Goal: Information Seeking & Learning: Learn about a topic

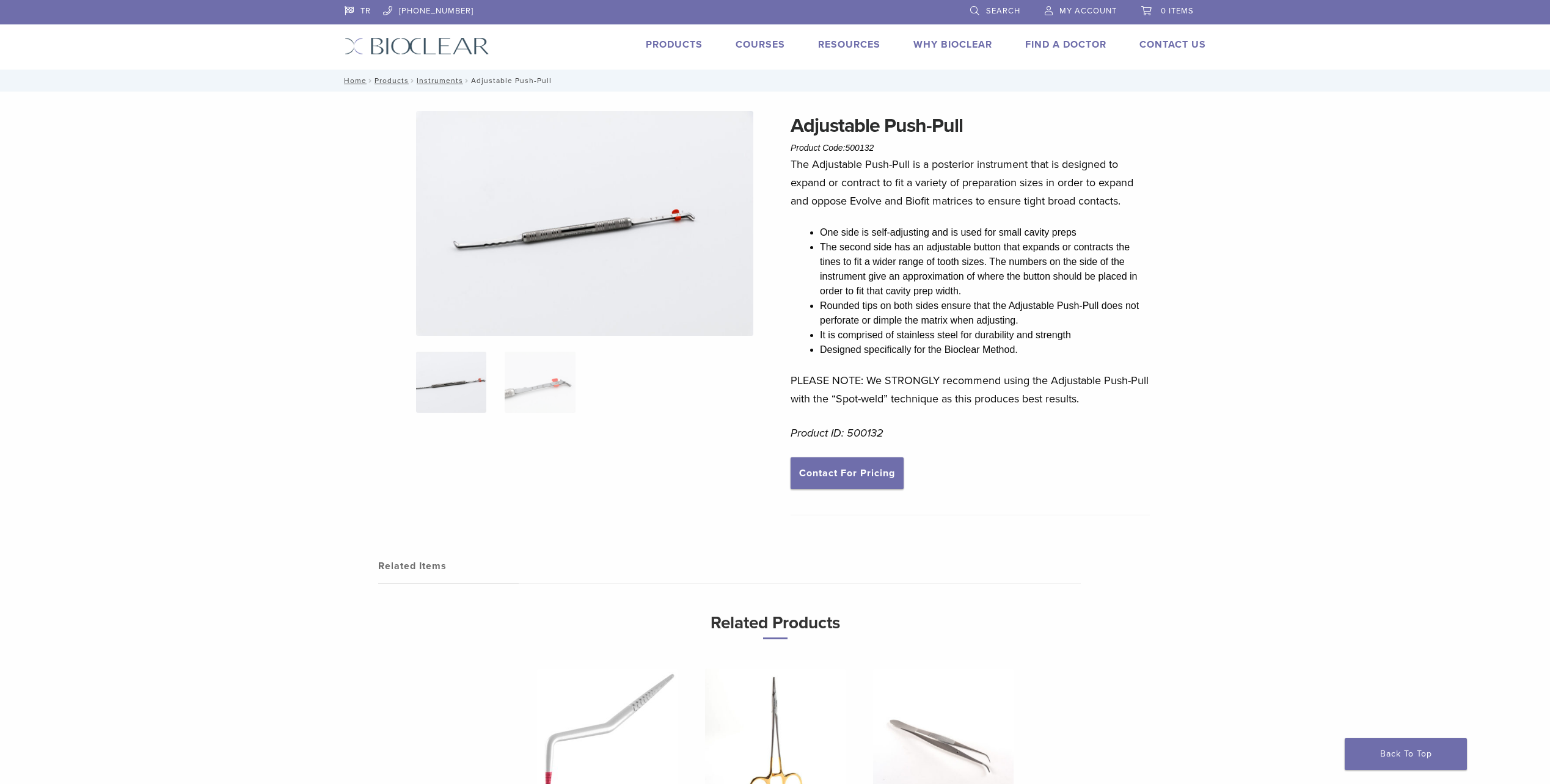
click at [574, 215] on img at bounding box center [585, 223] width 337 height 225
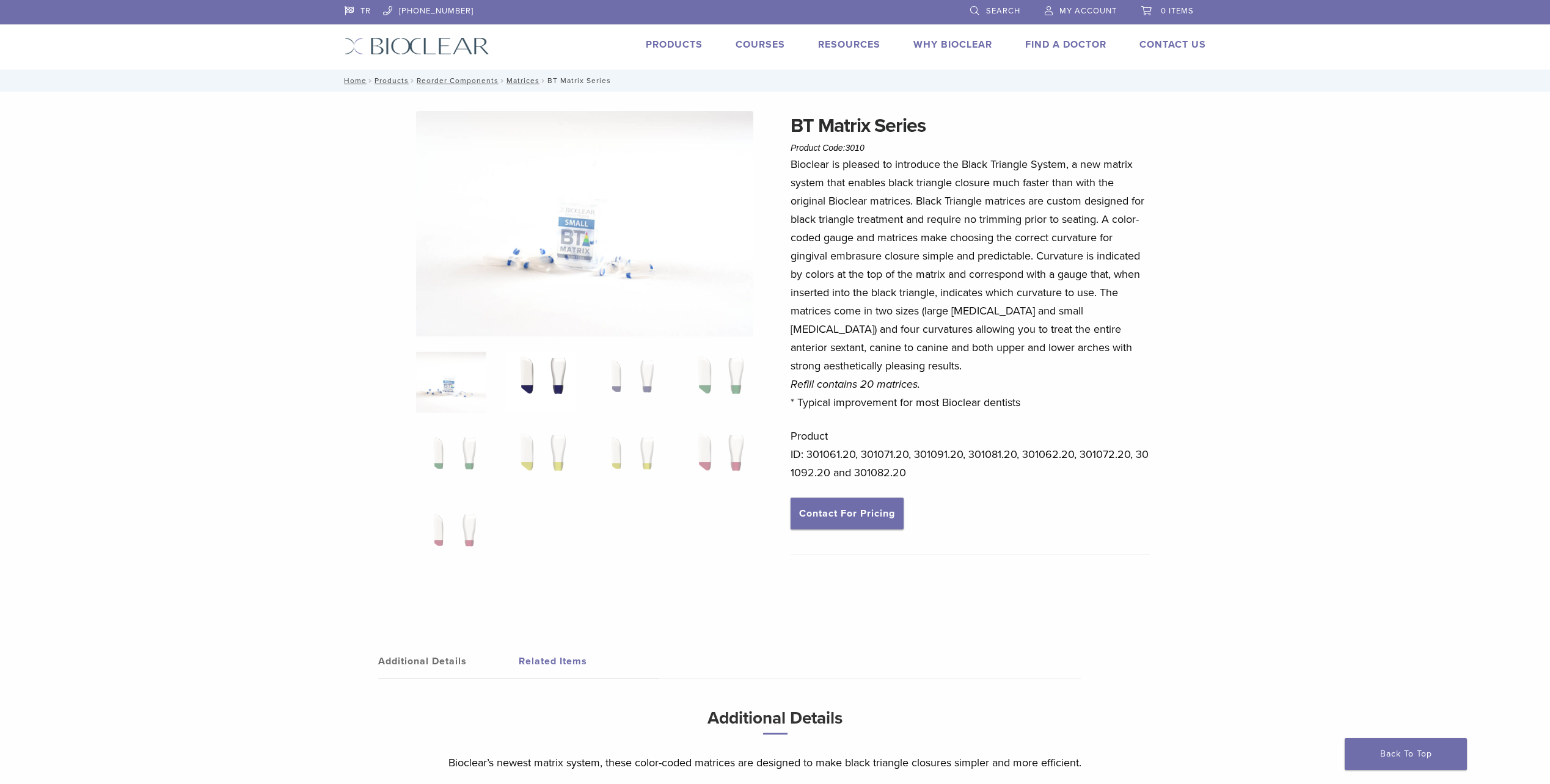
click at [543, 369] on img at bounding box center [540, 382] width 70 height 61
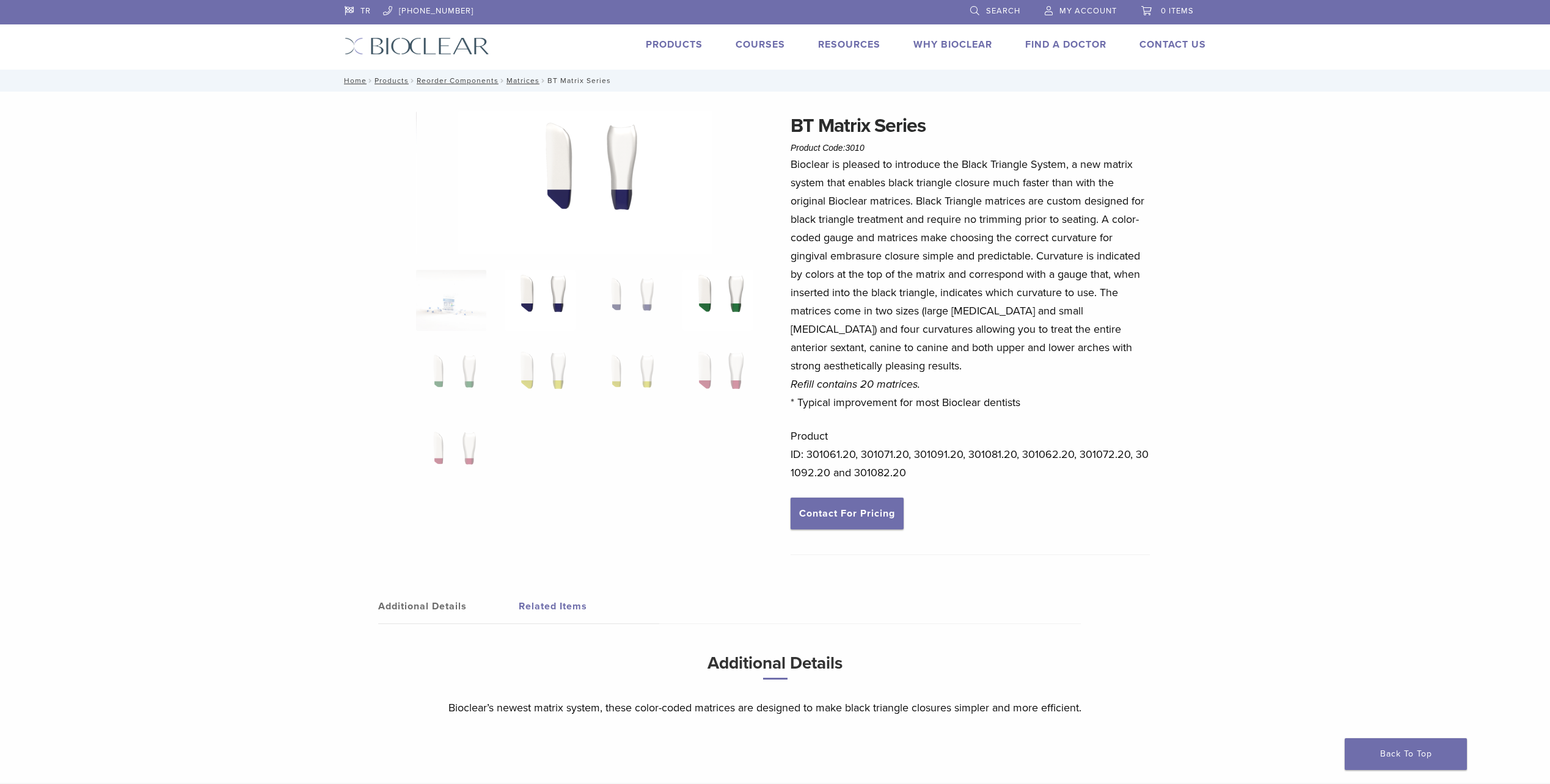
click at [702, 286] on img at bounding box center [718, 300] width 70 height 61
click at [619, 298] on img at bounding box center [629, 300] width 70 height 61
click at [526, 302] on img at bounding box center [540, 300] width 70 height 61
click at [550, 363] on img at bounding box center [540, 377] width 70 height 61
click at [718, 353] on img at bounding box center [718, 377] width 70 height 61
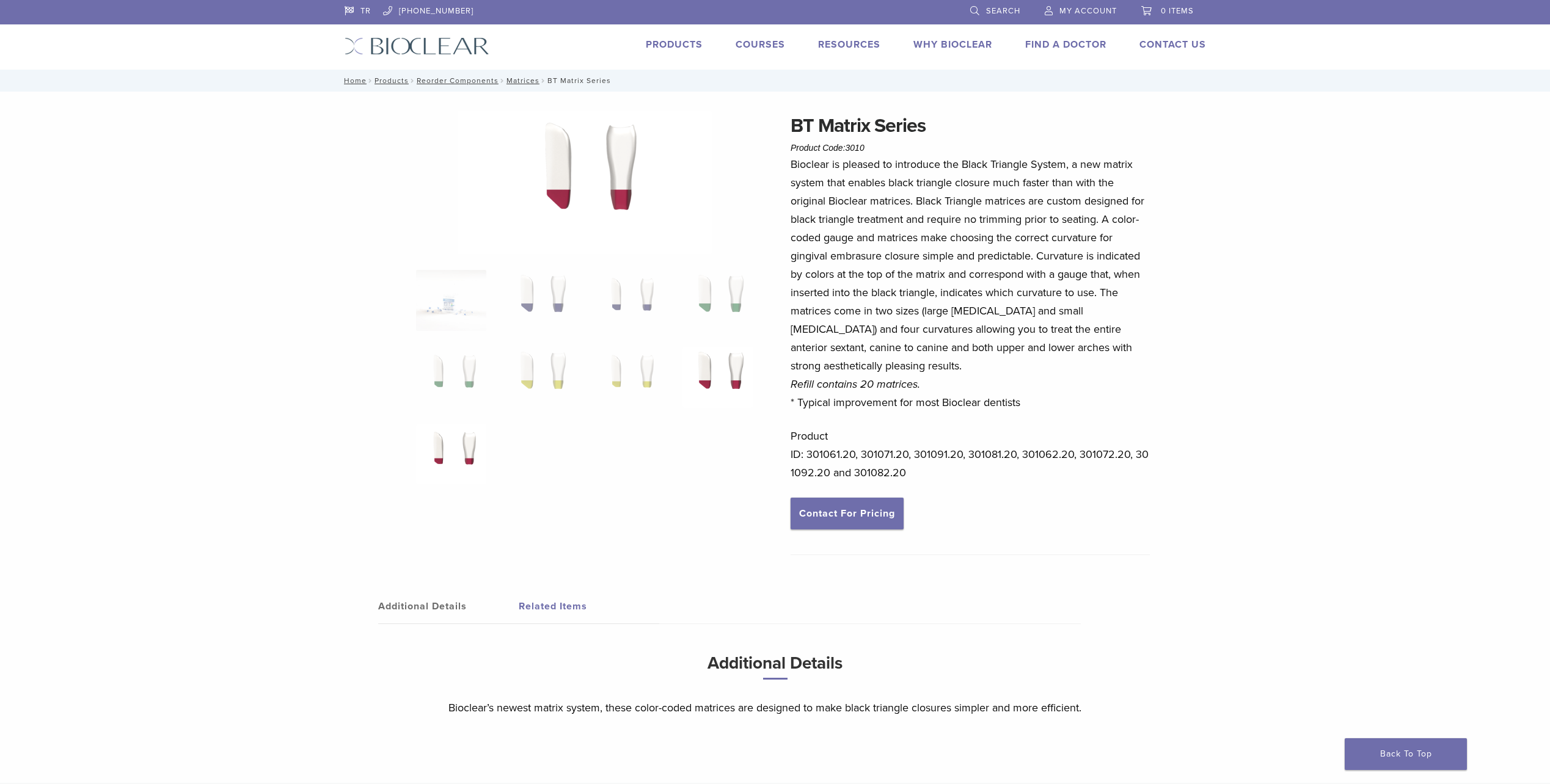
click at [454, 453] on img at bounding box center [451, 454] width 70 height 61
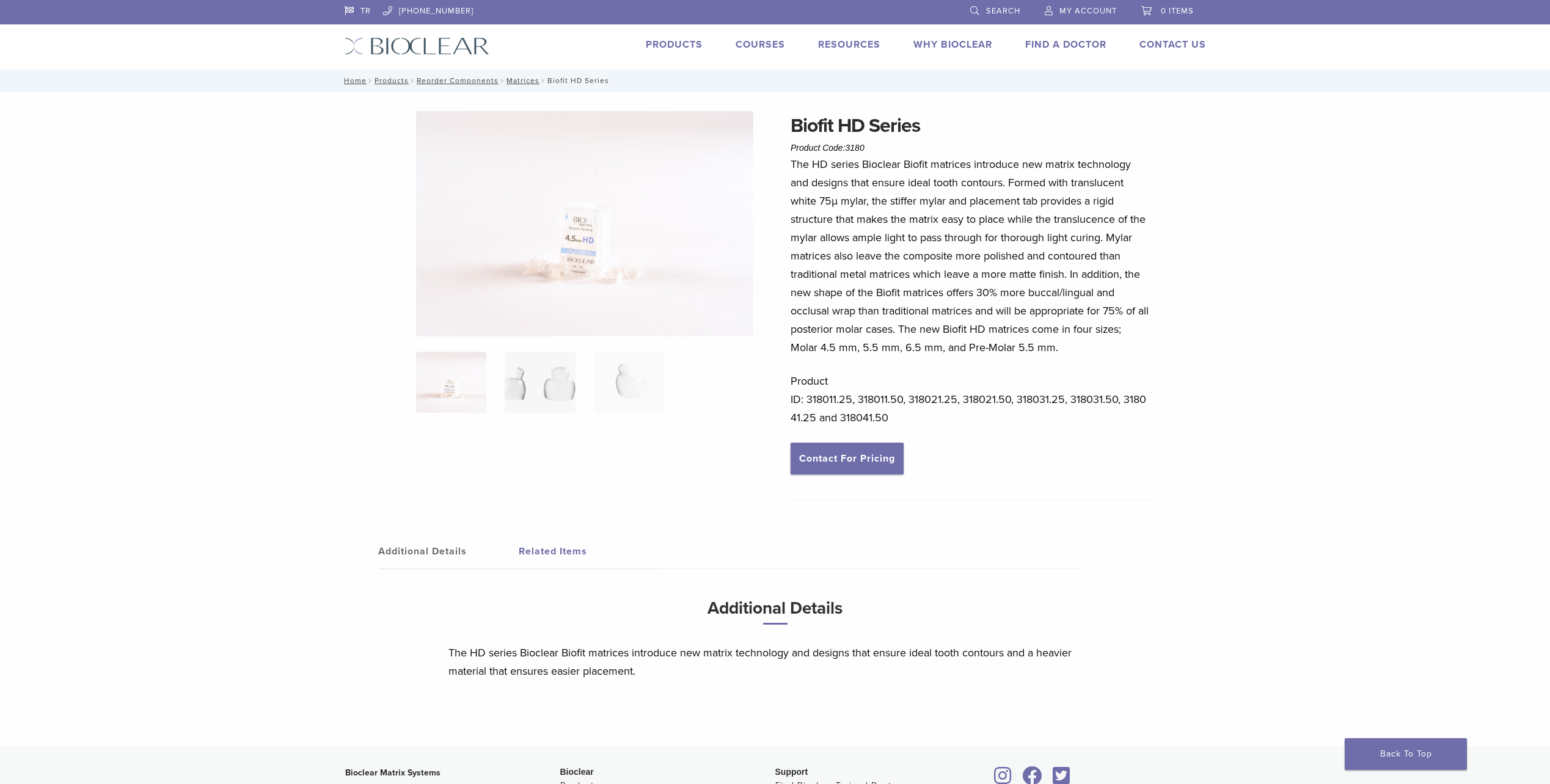
click at [554, 372] on img at bounding box center [540, 382] width 70 height 61
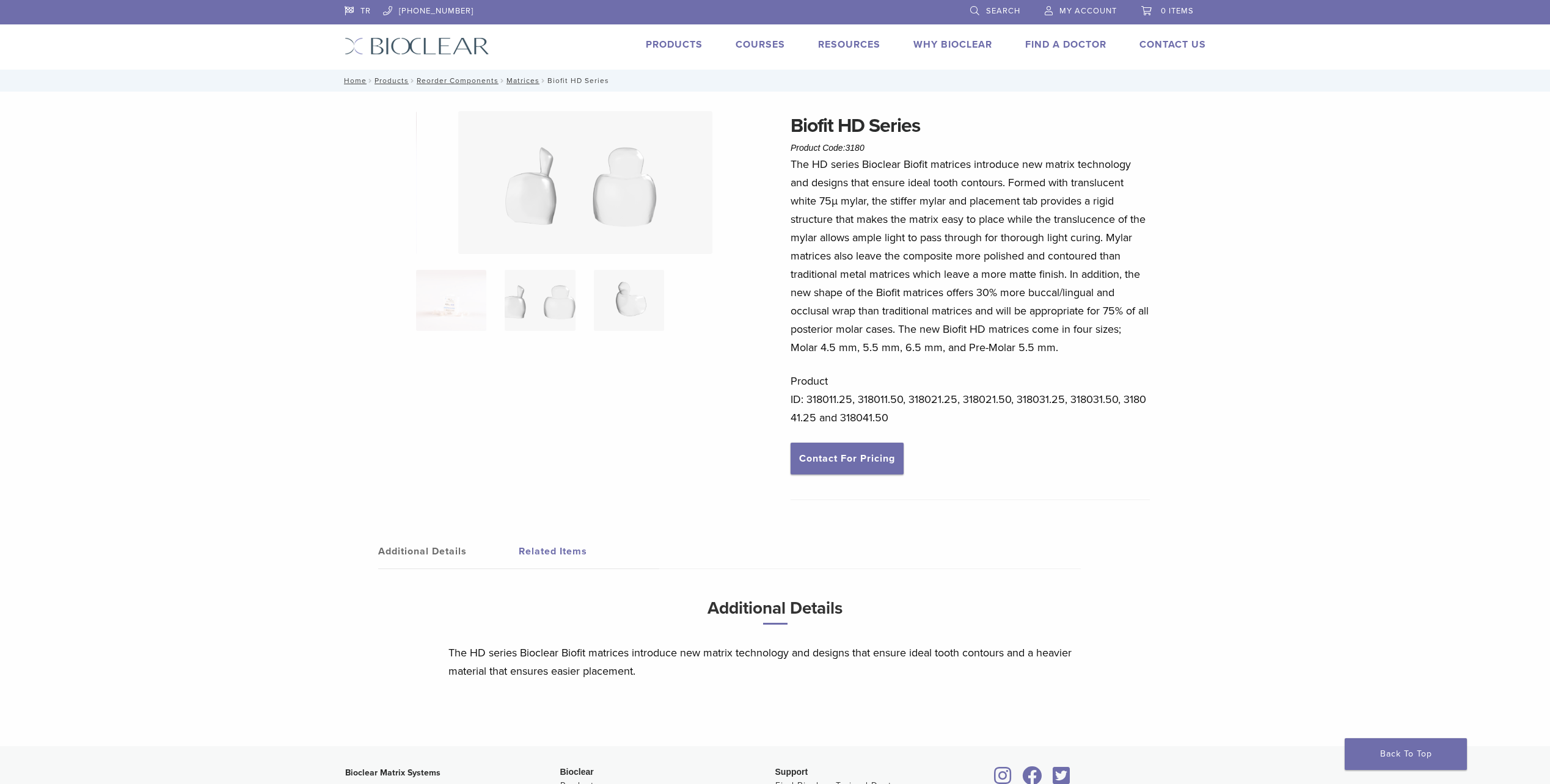
click at [622, 319] on img at bounding box center [629, 300] width 70 height 61
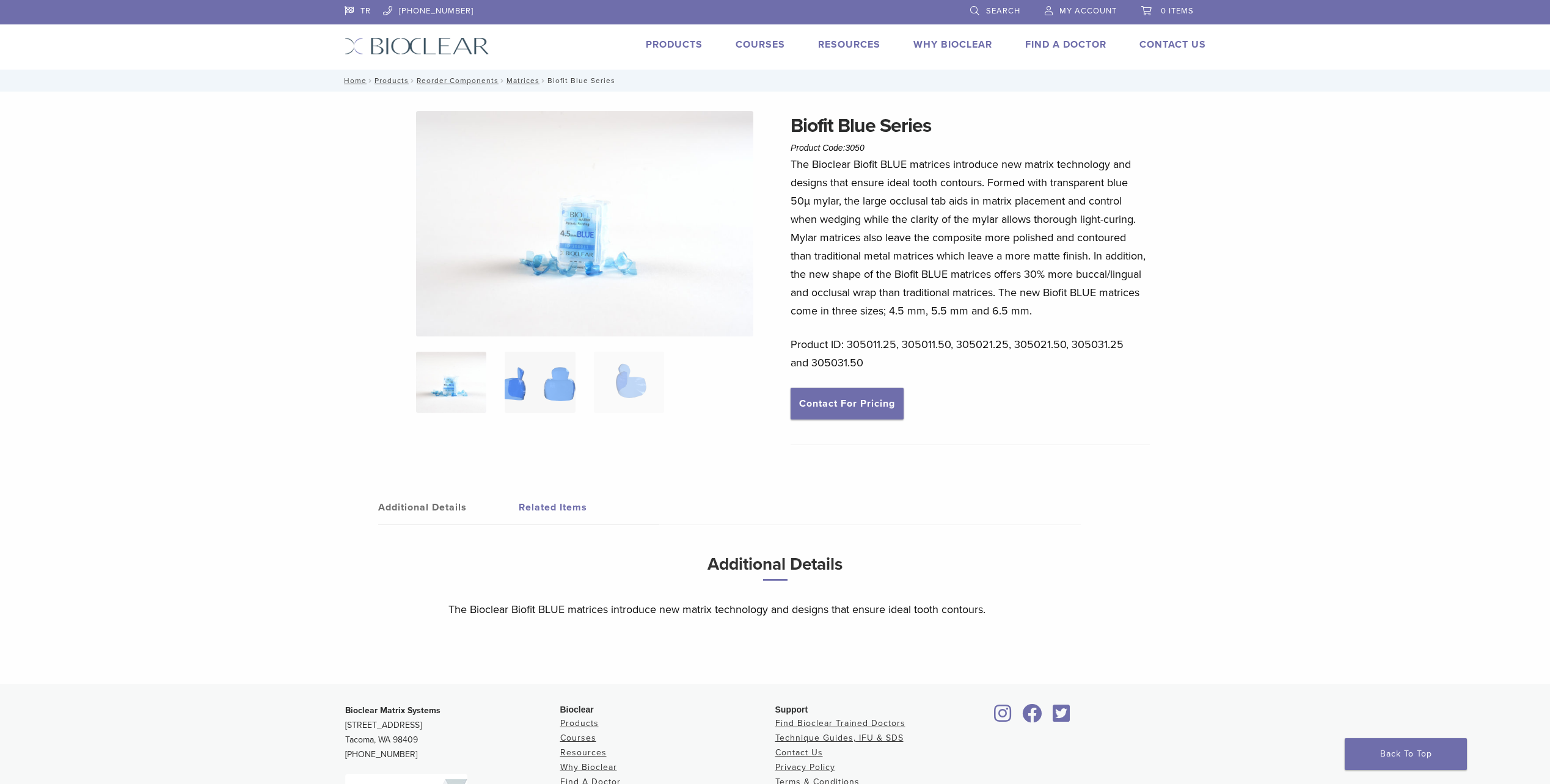
click at [540, 381] on img at bounding box center [540, 382] width 70 height 61
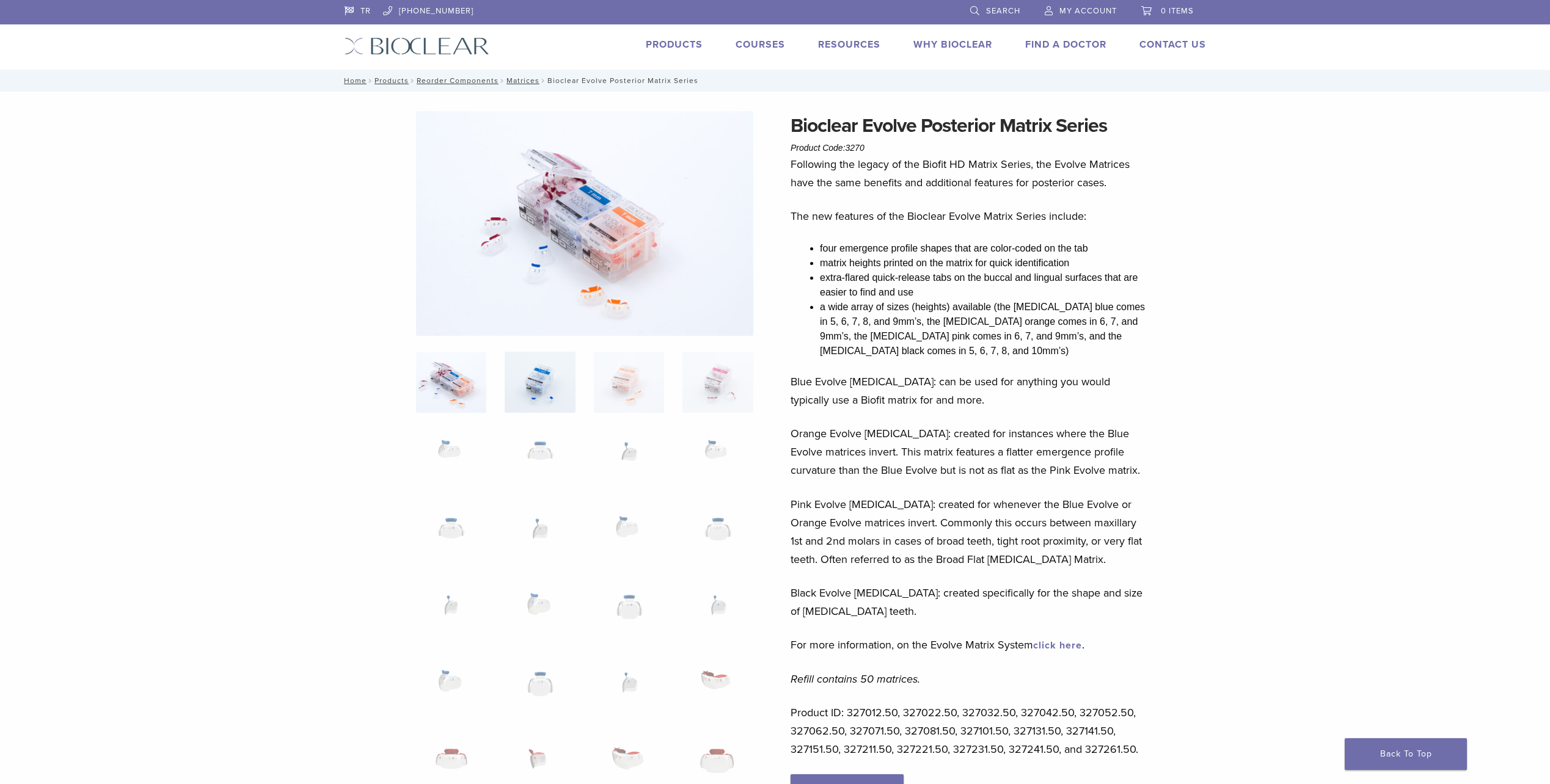
drag, startPoint x: 553, startPoint y: 400, endPoint x: 549, endPoint y: 389, distance: 11.7
click at [553, 400] on img at bounding box center [540, 382] width 70 height 61
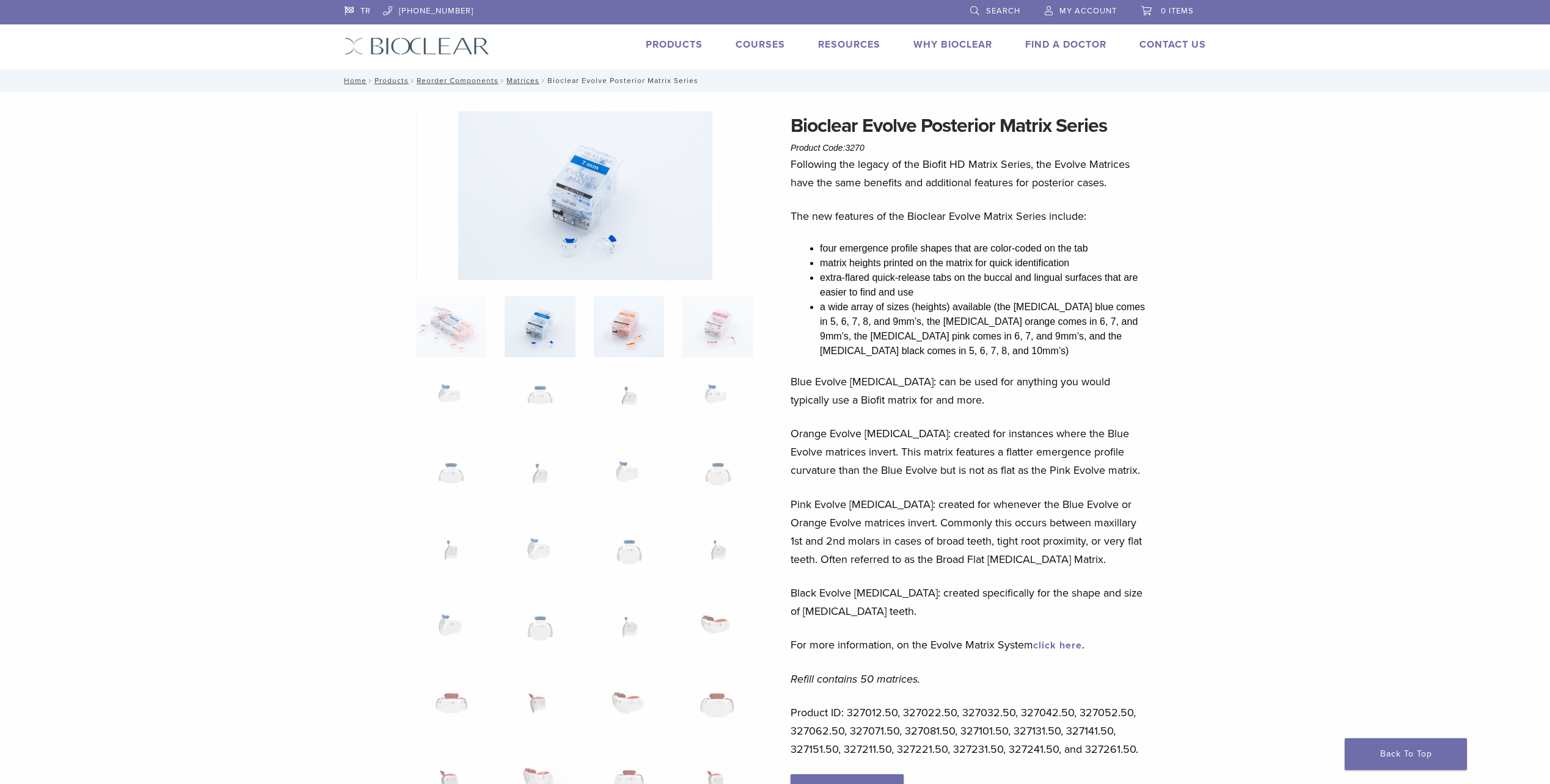
click at [595, 345] on img at bounding box center [629, 326] width 70 height 61
click at [529, 402] on img at bounding box center [540, 403] width 70 height 61
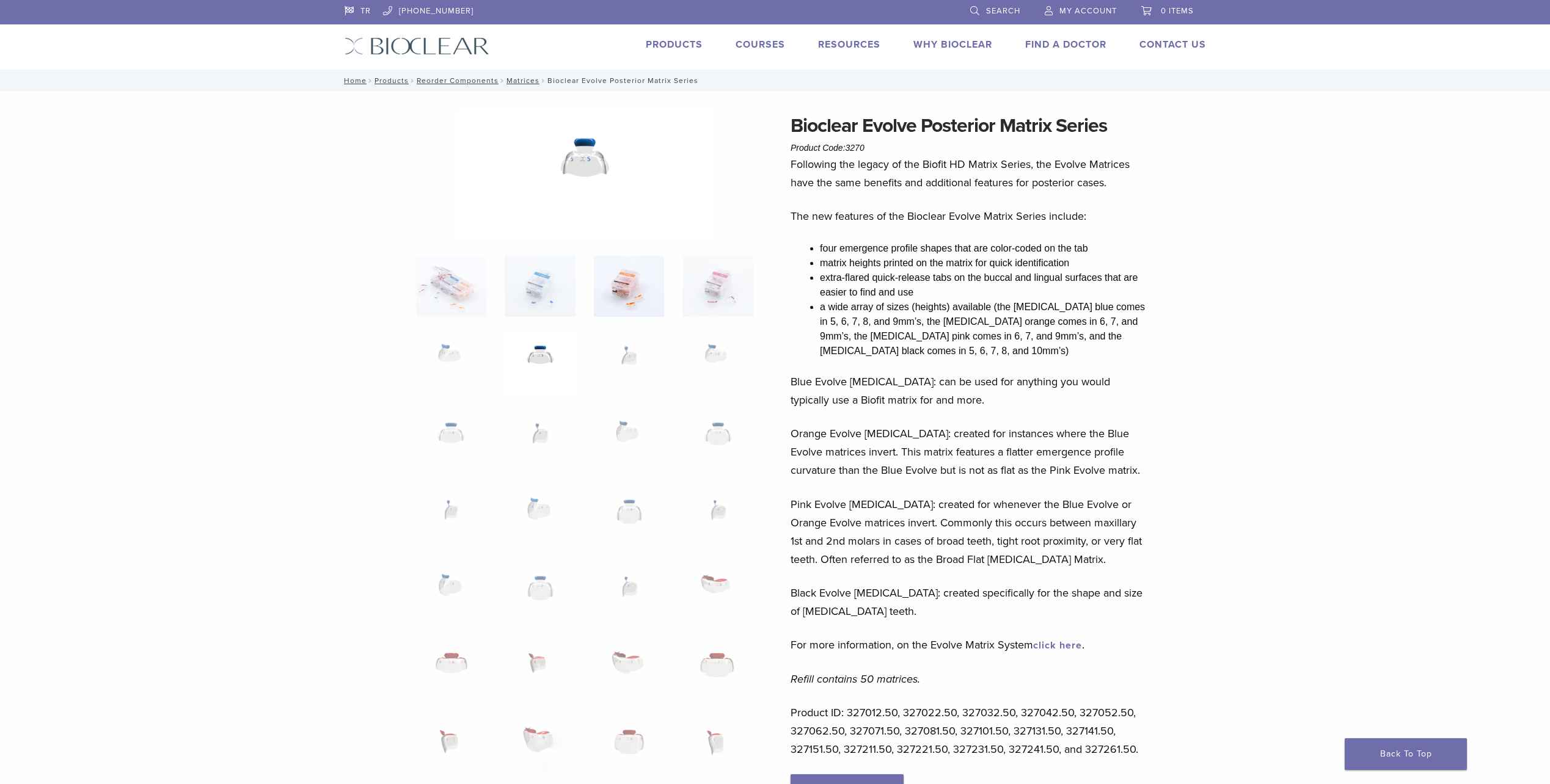
click at [652, 302] on img at bounding box center [629, 286] width 70 height 61
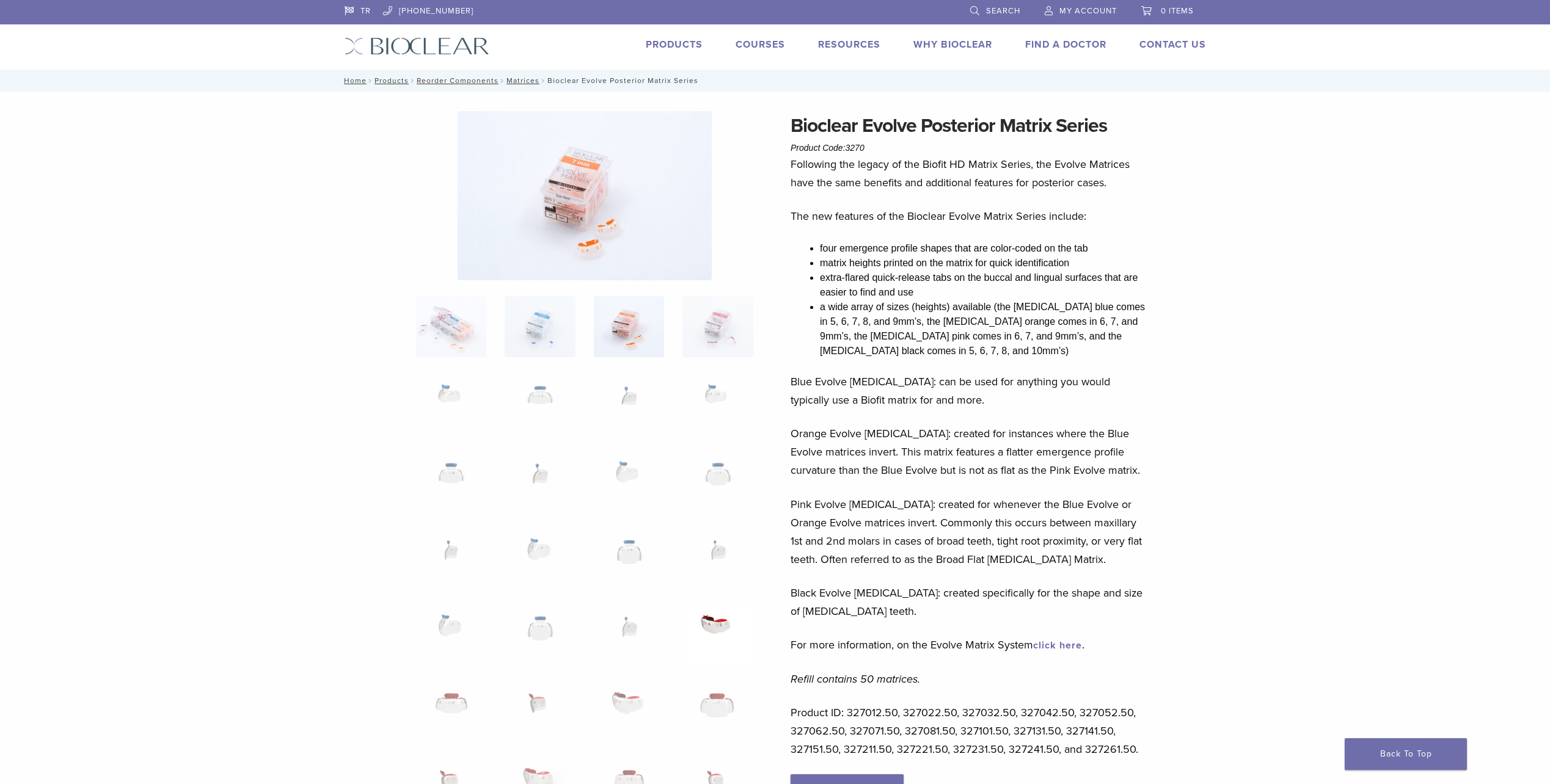
click at [715, 639] on img at bounding box center [718, 633] width 70 height 61
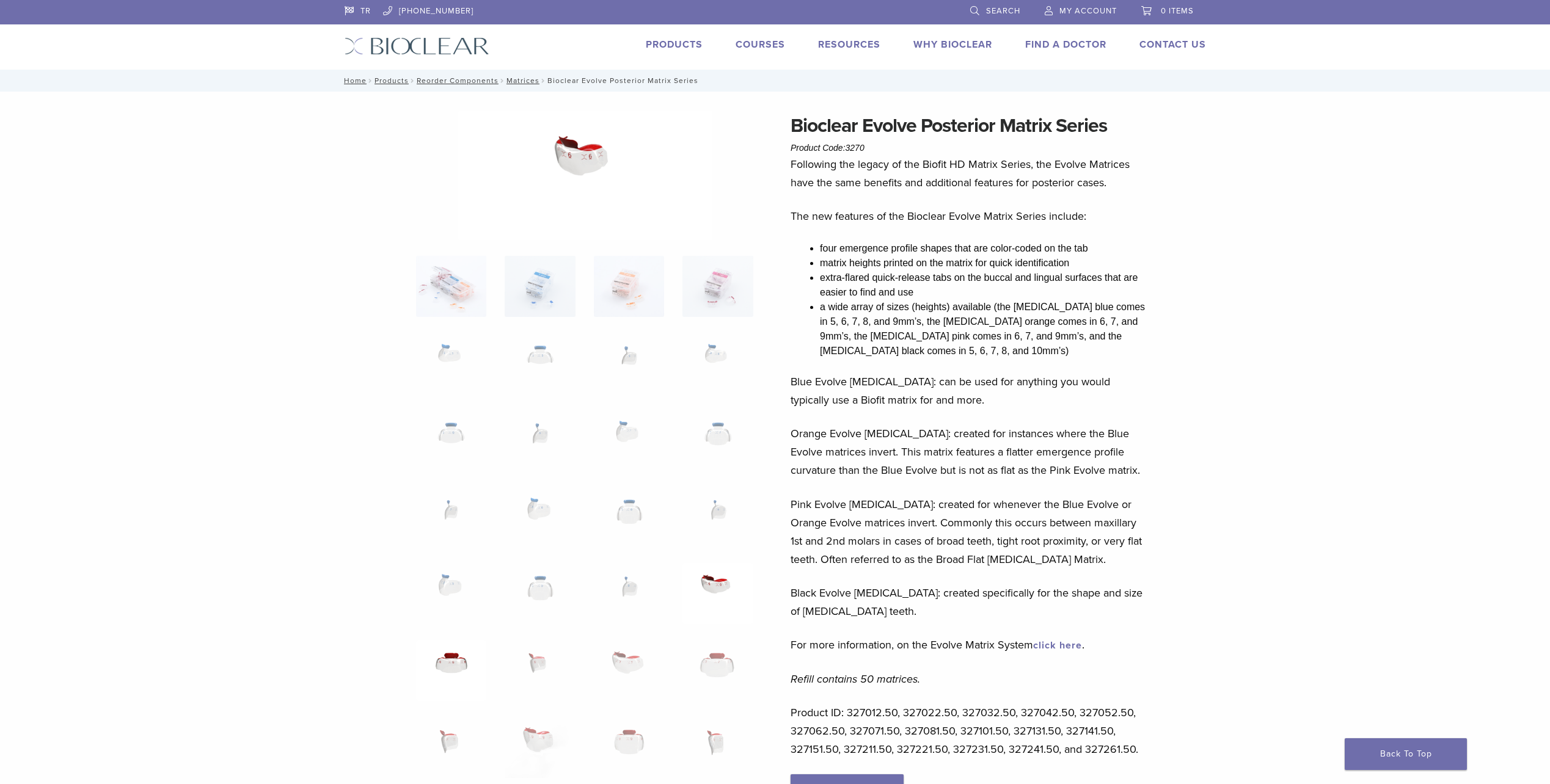
click at [484, 651] on img at bounding box center [451, 670] width 70 height 61
click at [613, 655] on img at bounding box center [629, 670] width 70 height 61
click at [576, 654] on ol at bounding box center [585, 755] width 355 height 999
click at [560, 654] on img at bounding box center [540, 670] width 70 height 61
click at [717, 588] on img at bounding box center [718, 593] width 70 height 61
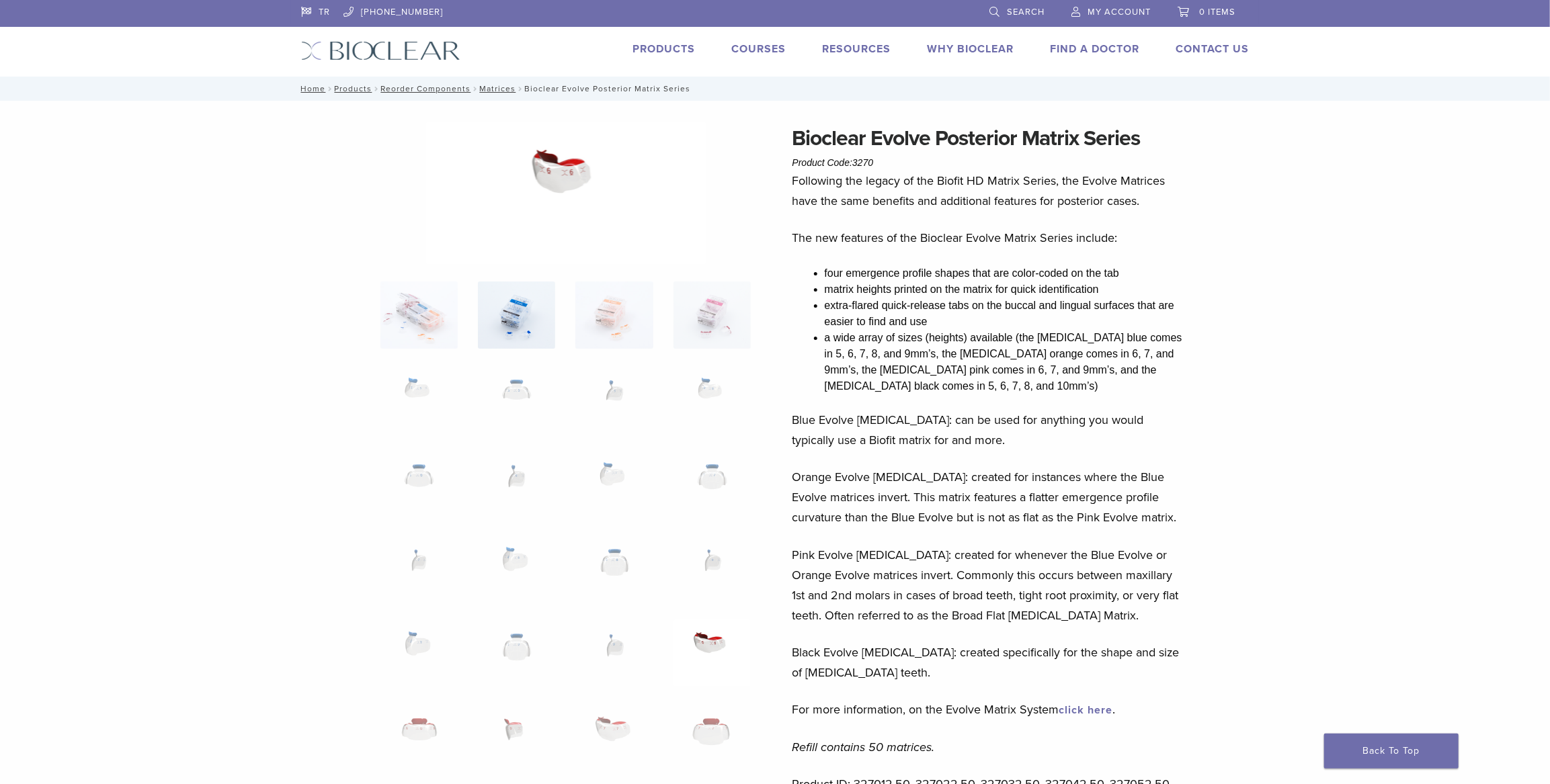
click at [550, 327] on img at bounding box center [516, 314] width 78 height 67
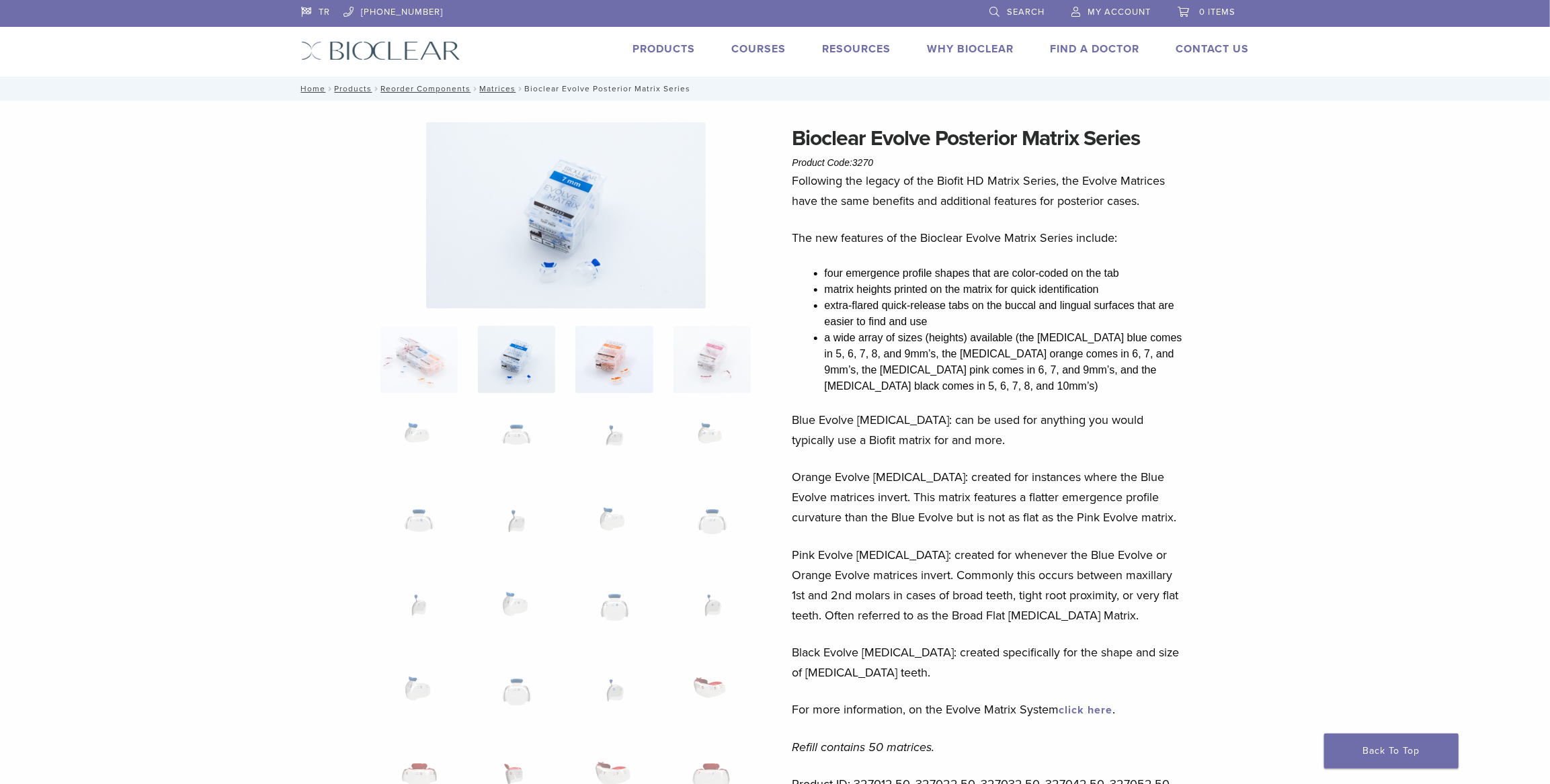
click at [620, 326] on img at bounding box center [615, 359] width 78 height 67
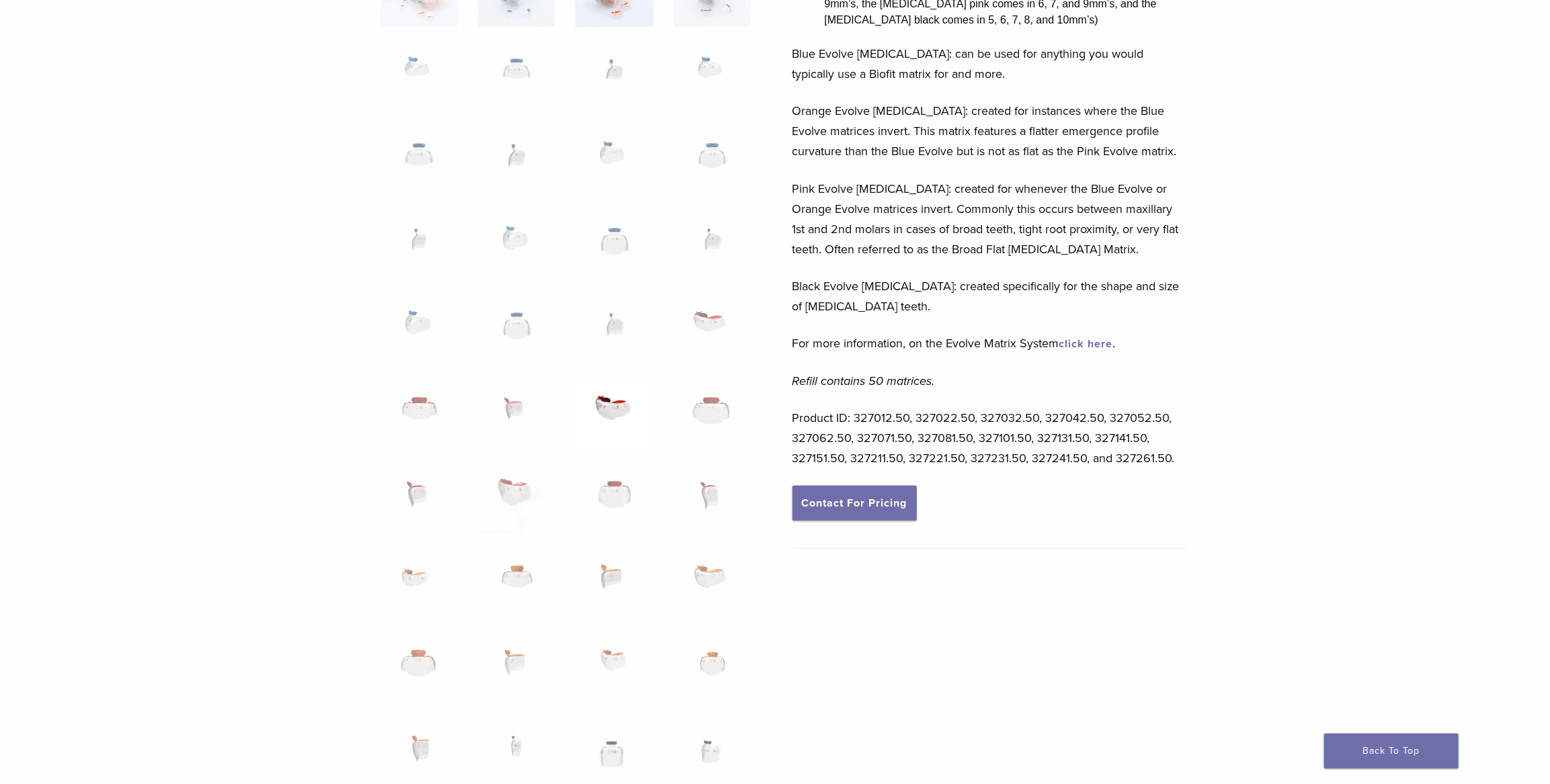
click at [612, 401] on img at bounding box center [615, 415] width 78 height 67
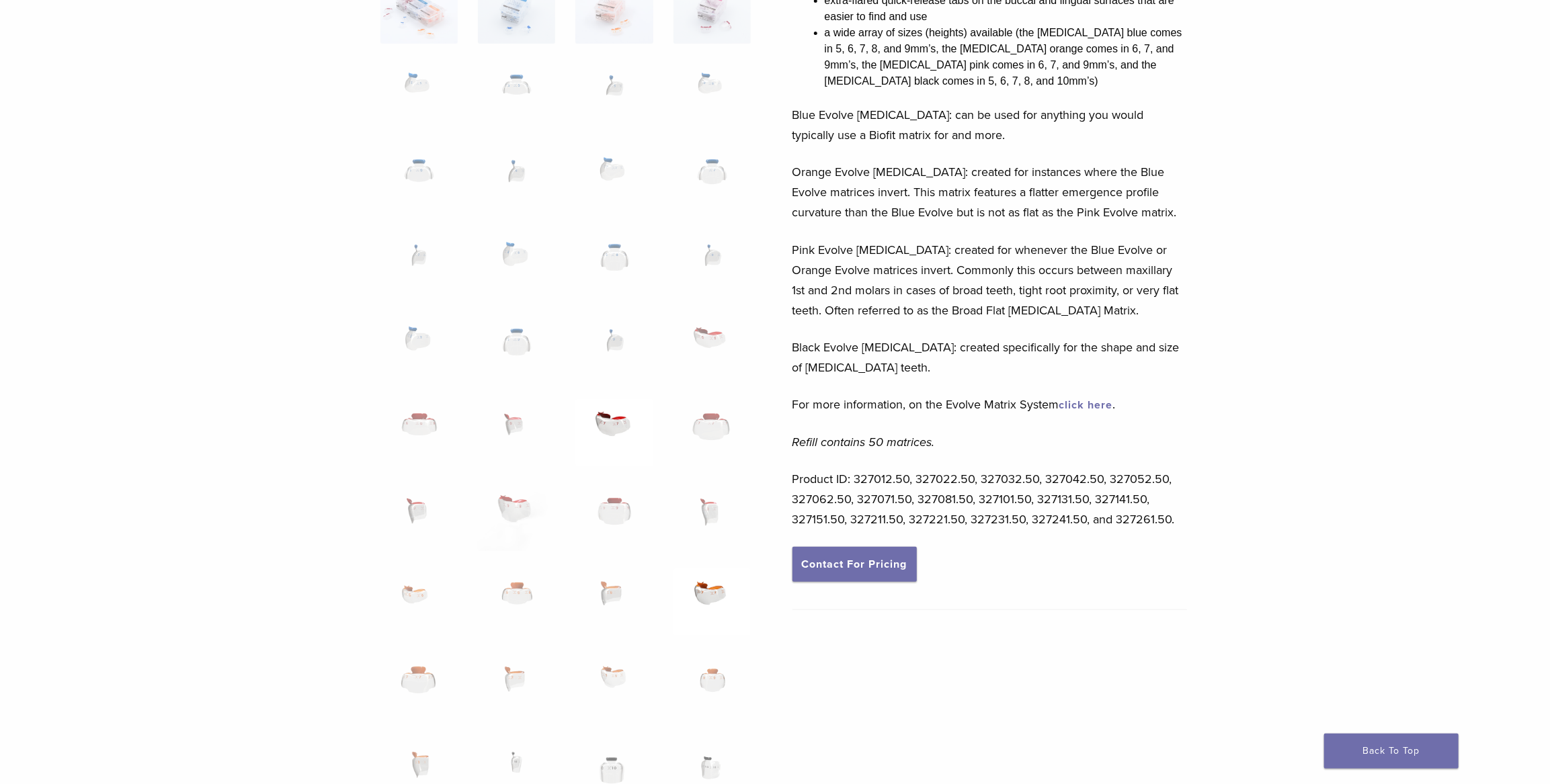
click at [709, 586] on img at bounding box center [712, 601] width 78 height 67
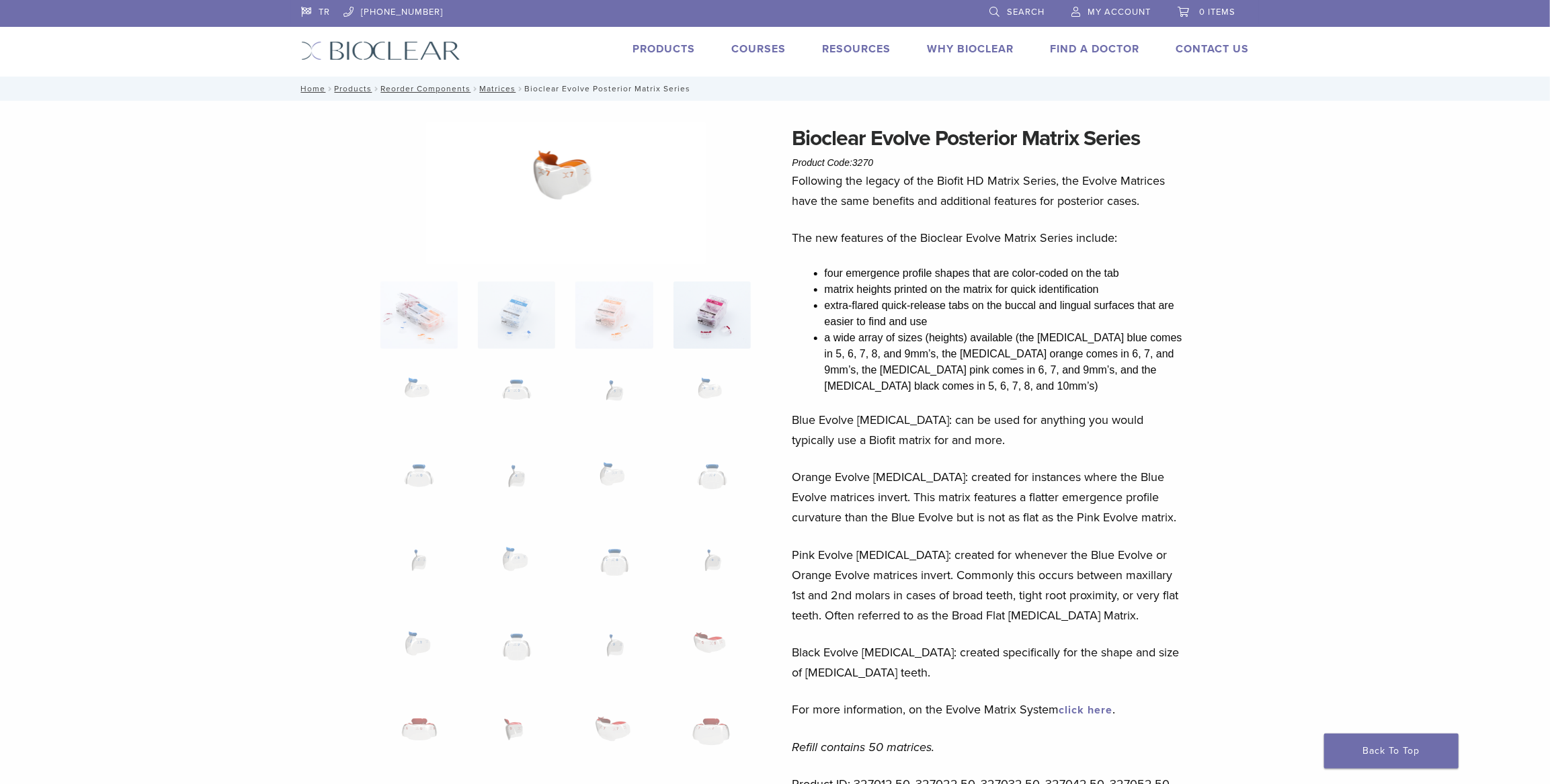
click at [697, 326] on img at bounding box center [712, 314] width 78 height 67
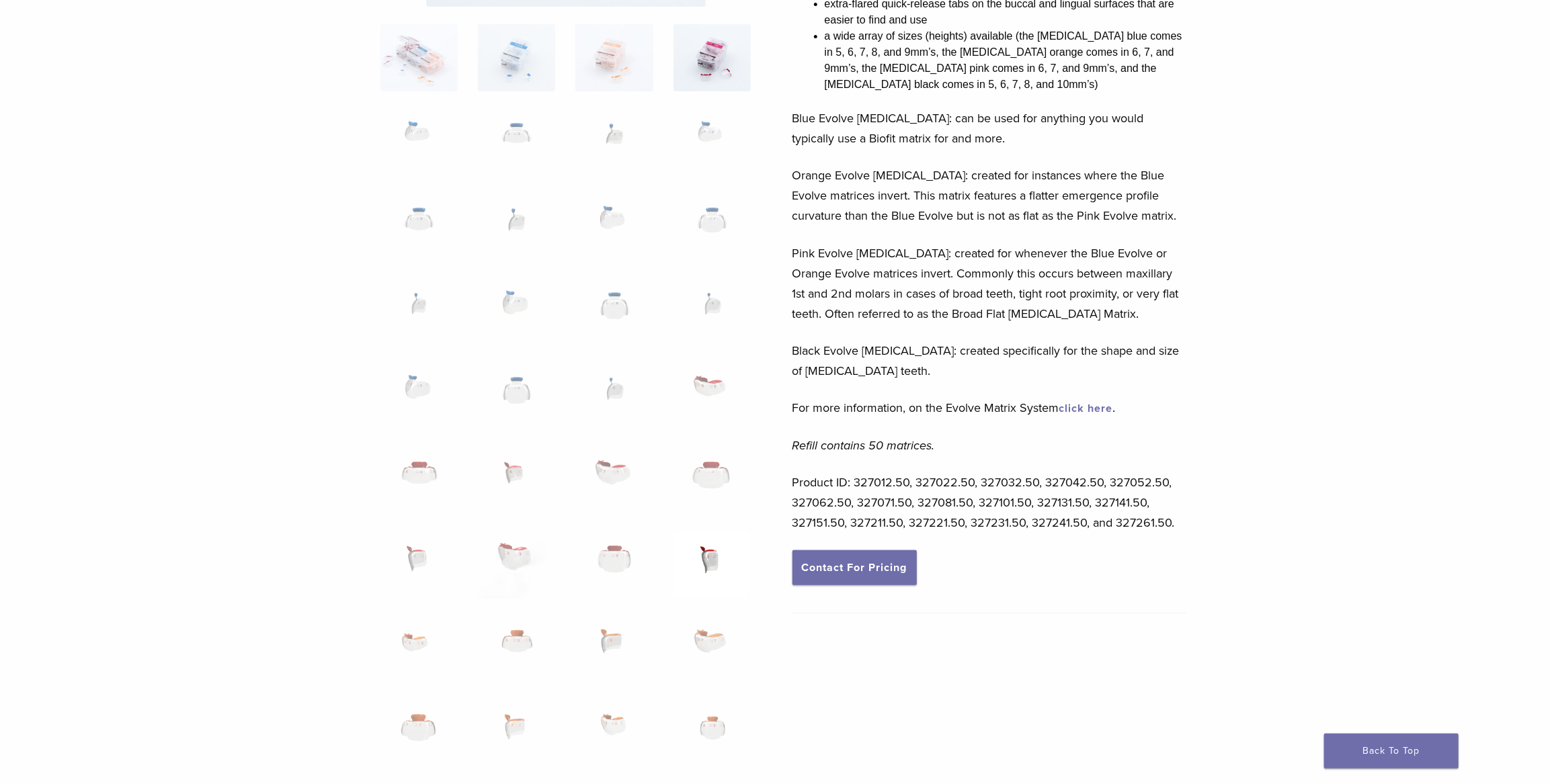
scroll to position [305, 0]
click at [624, 557] on img at bounding box center [615, 561] width 78 height 67
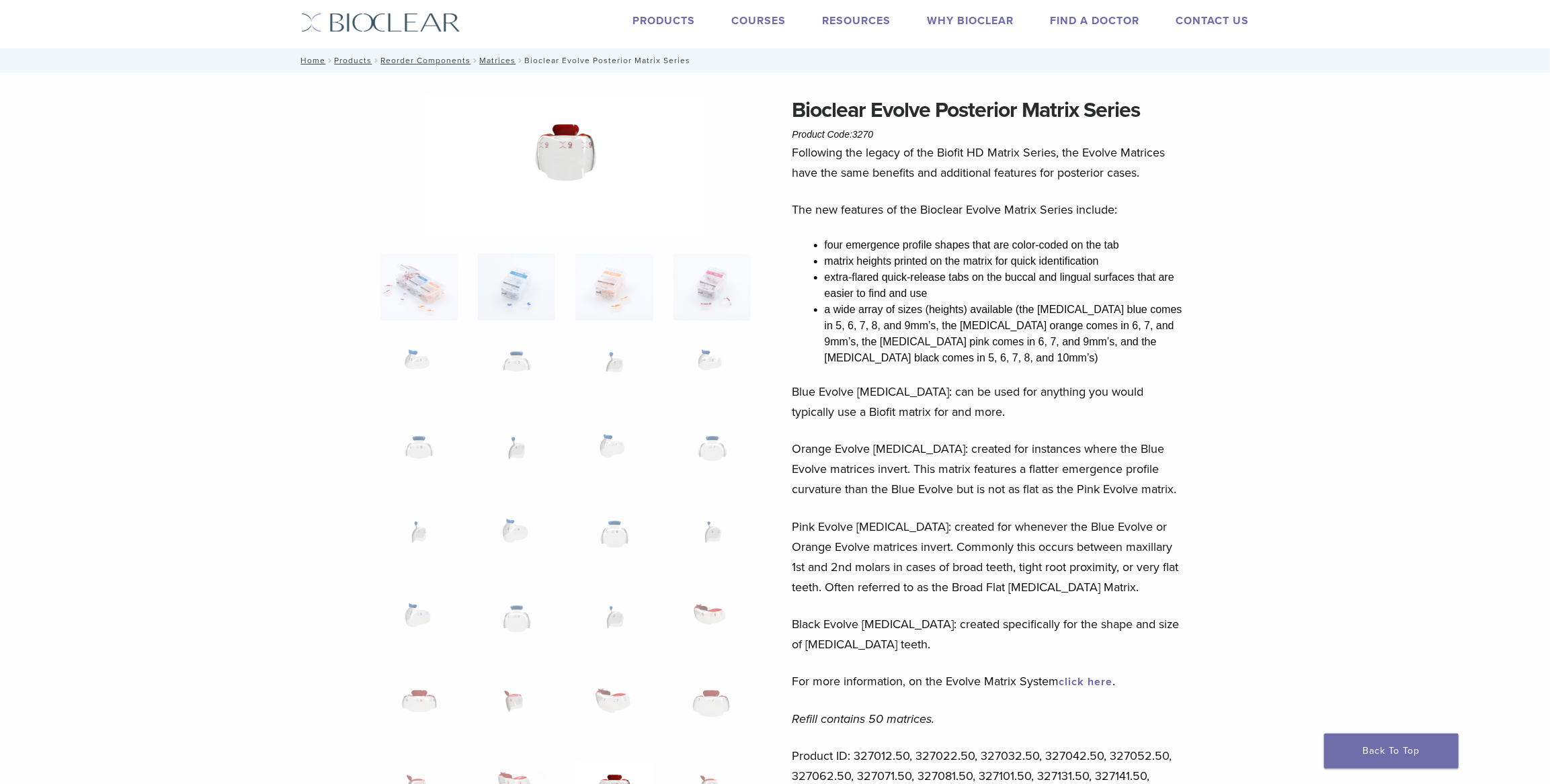
scroll to position [0, 0]
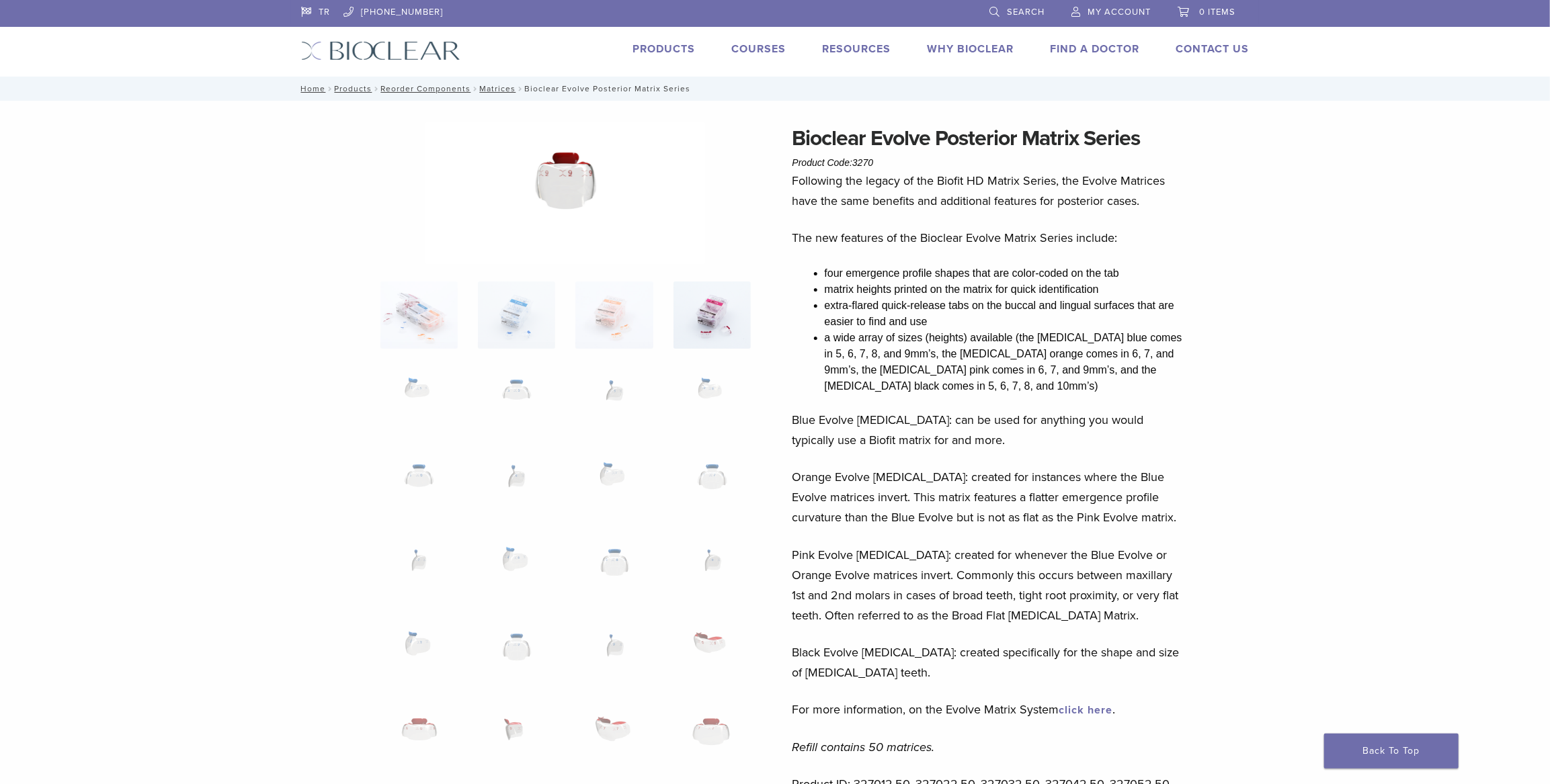
click at [728, 302] on img at bounding box center [712, 314] width 78 height 67
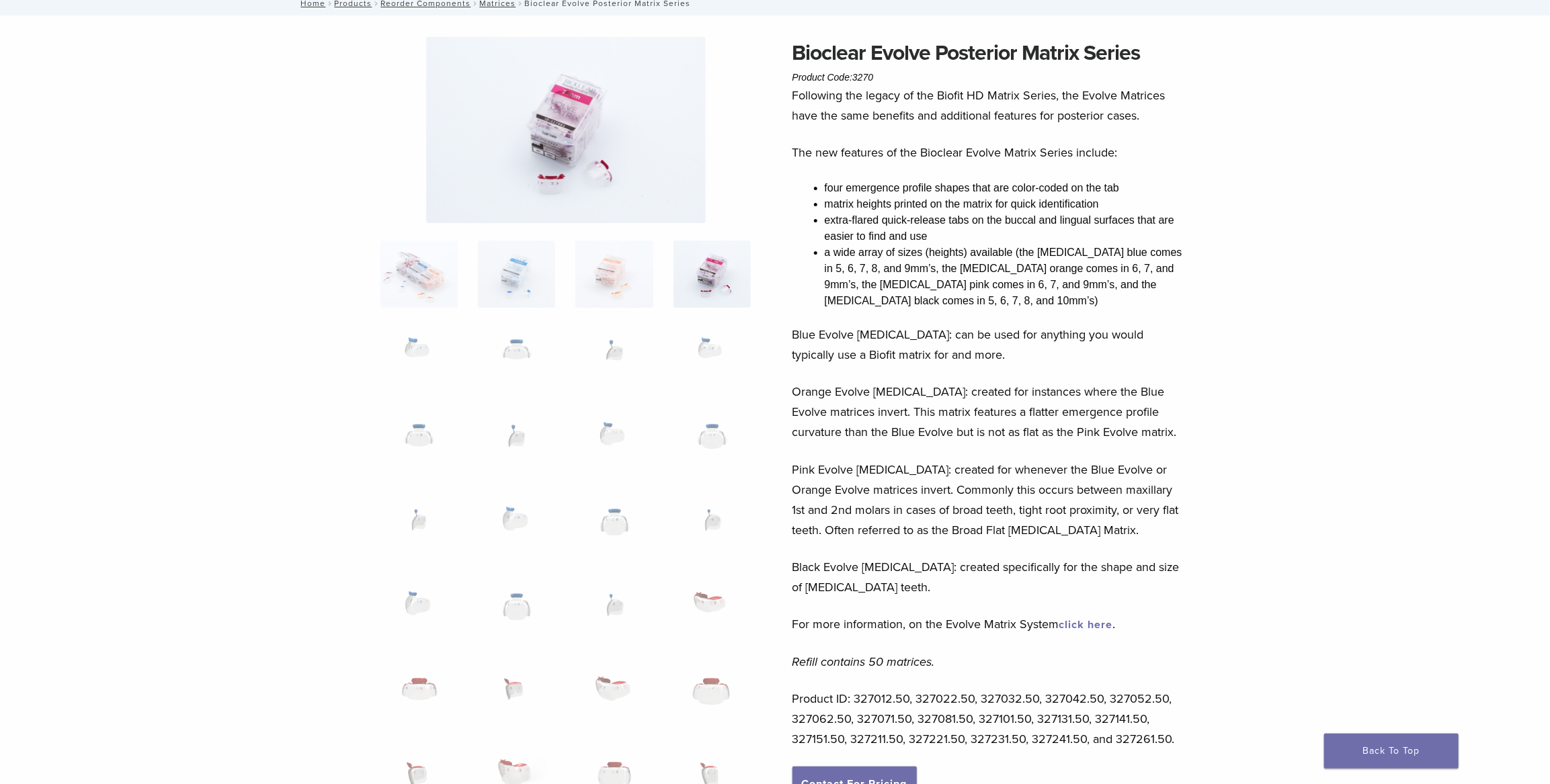
scroll to position [550, 0]
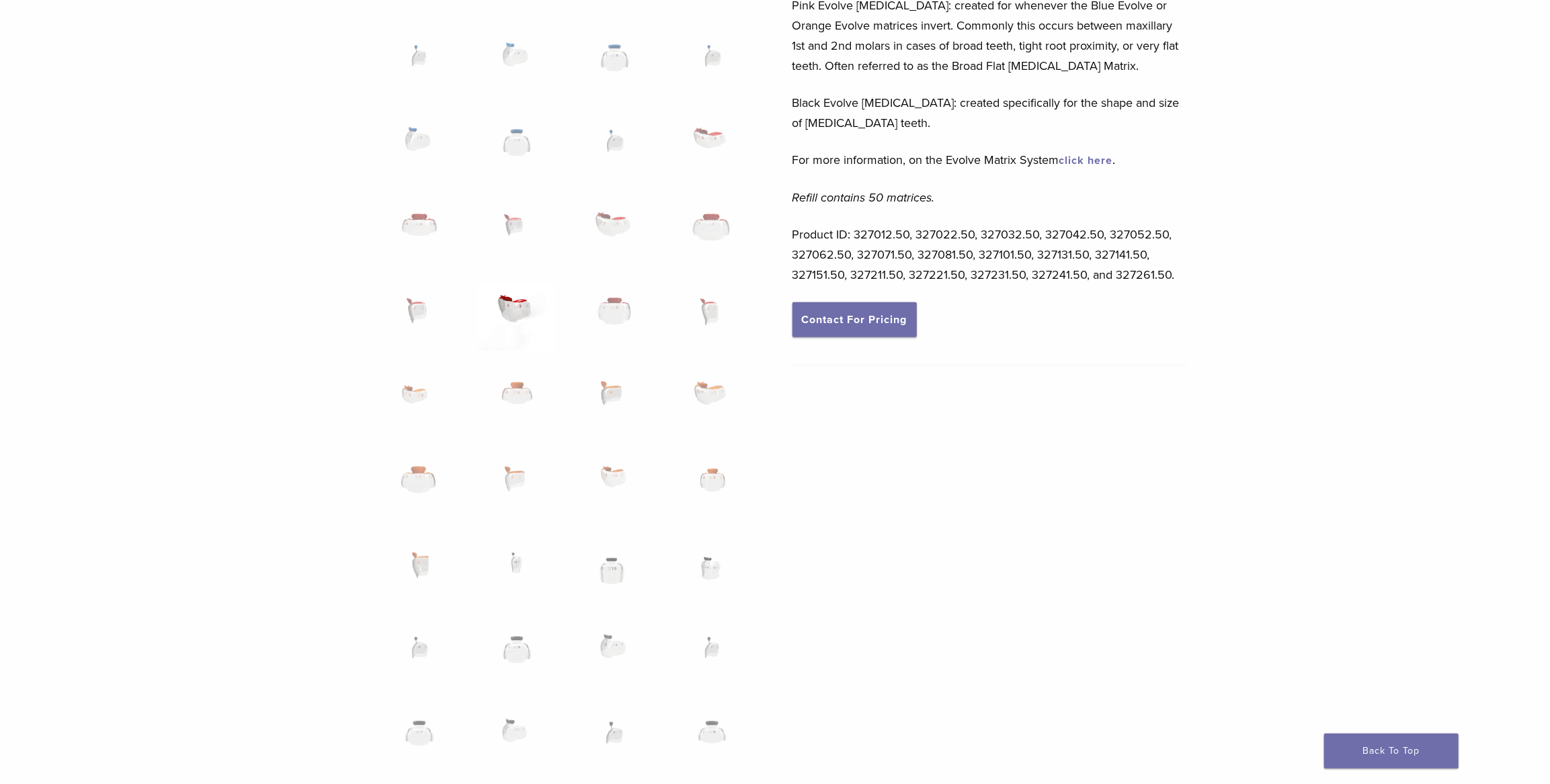
click at [517, 308] on img at bounding box center [516, 317] width 78 height 67
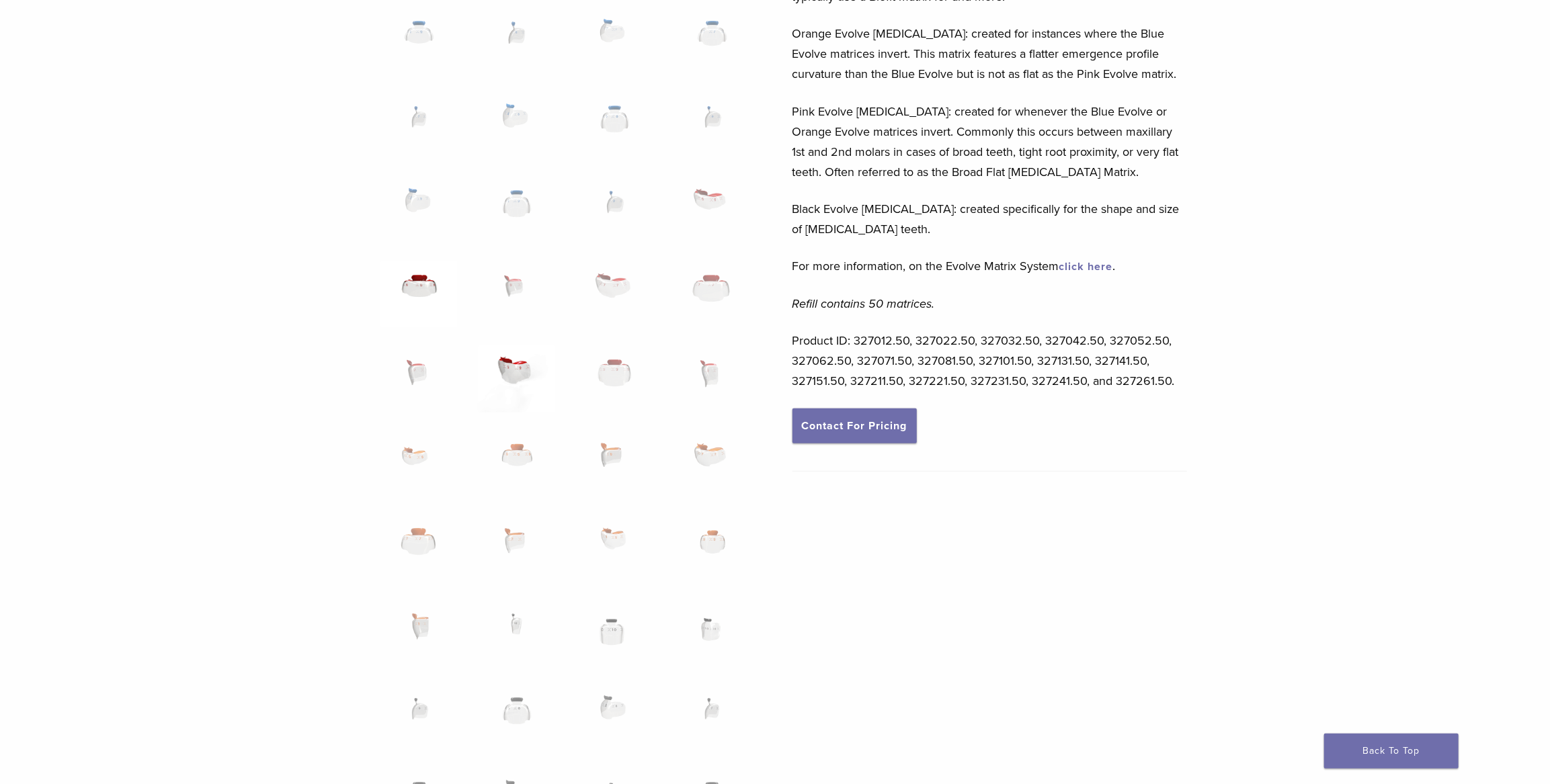
click at [430, 289] on img at bounding box center [419, 293] width 78 height 67
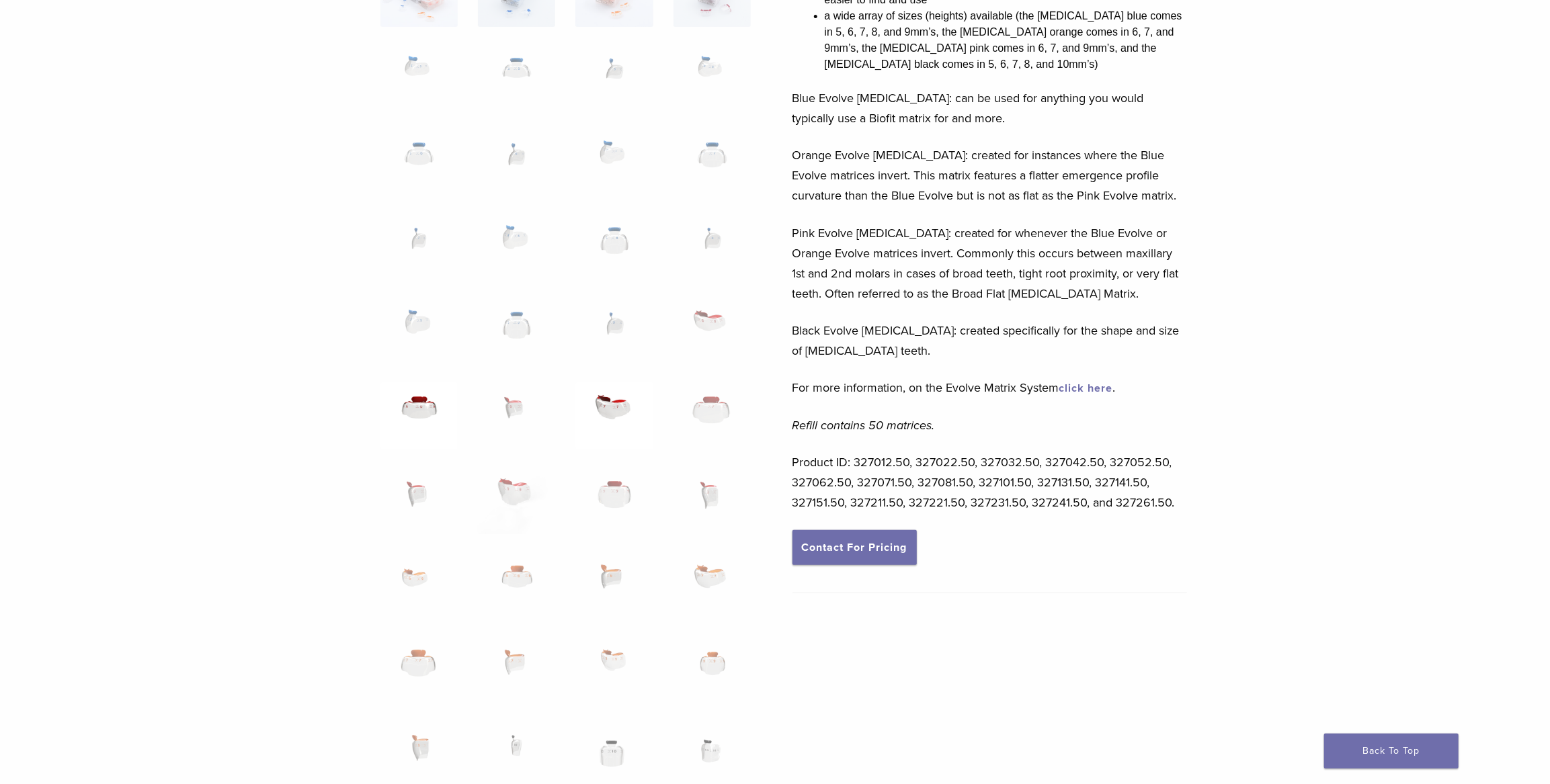
click at [629, 404] on img at bounding box center [615, 415] width 78 height 67
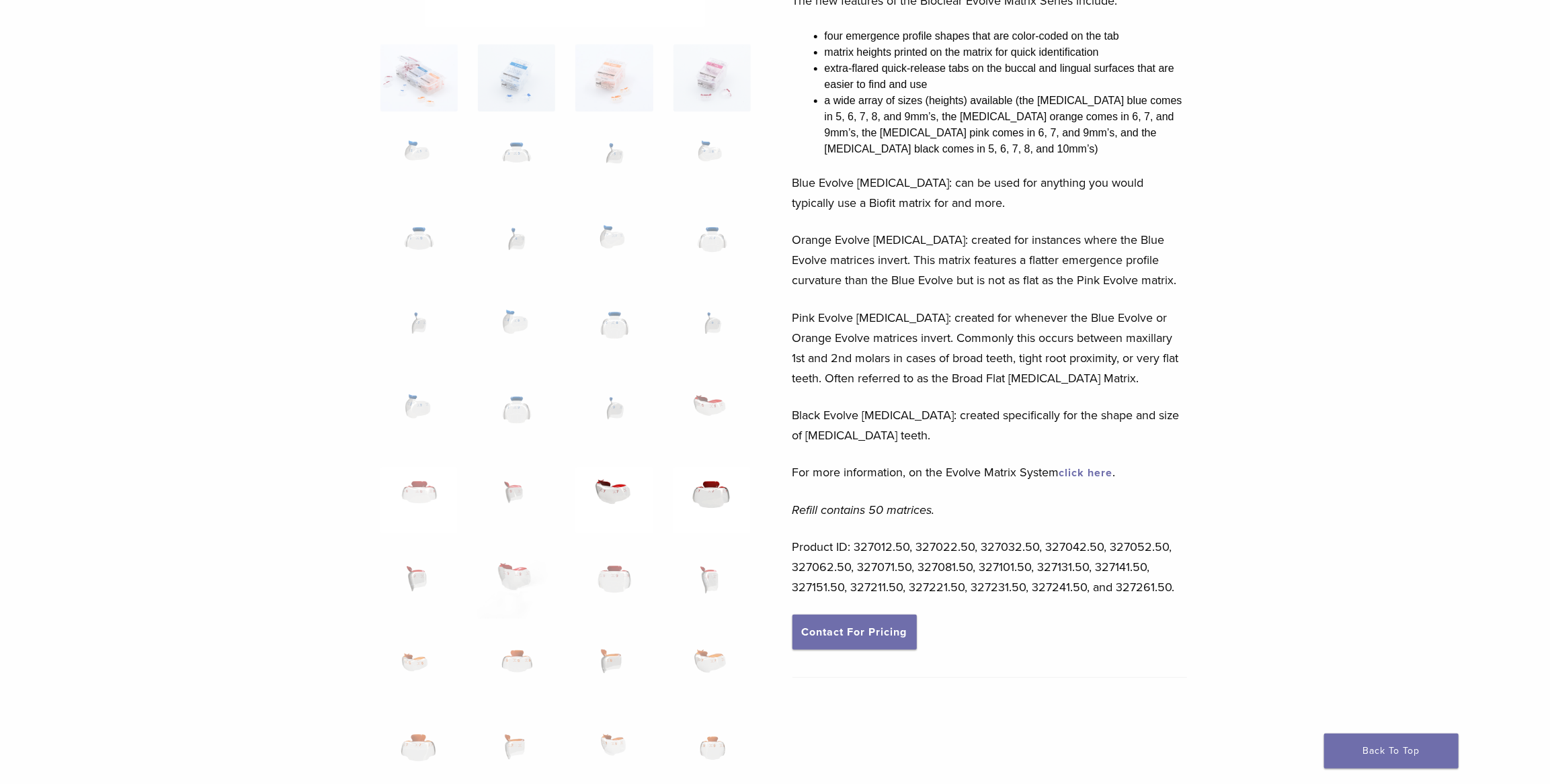
scroll to position [77, 0]
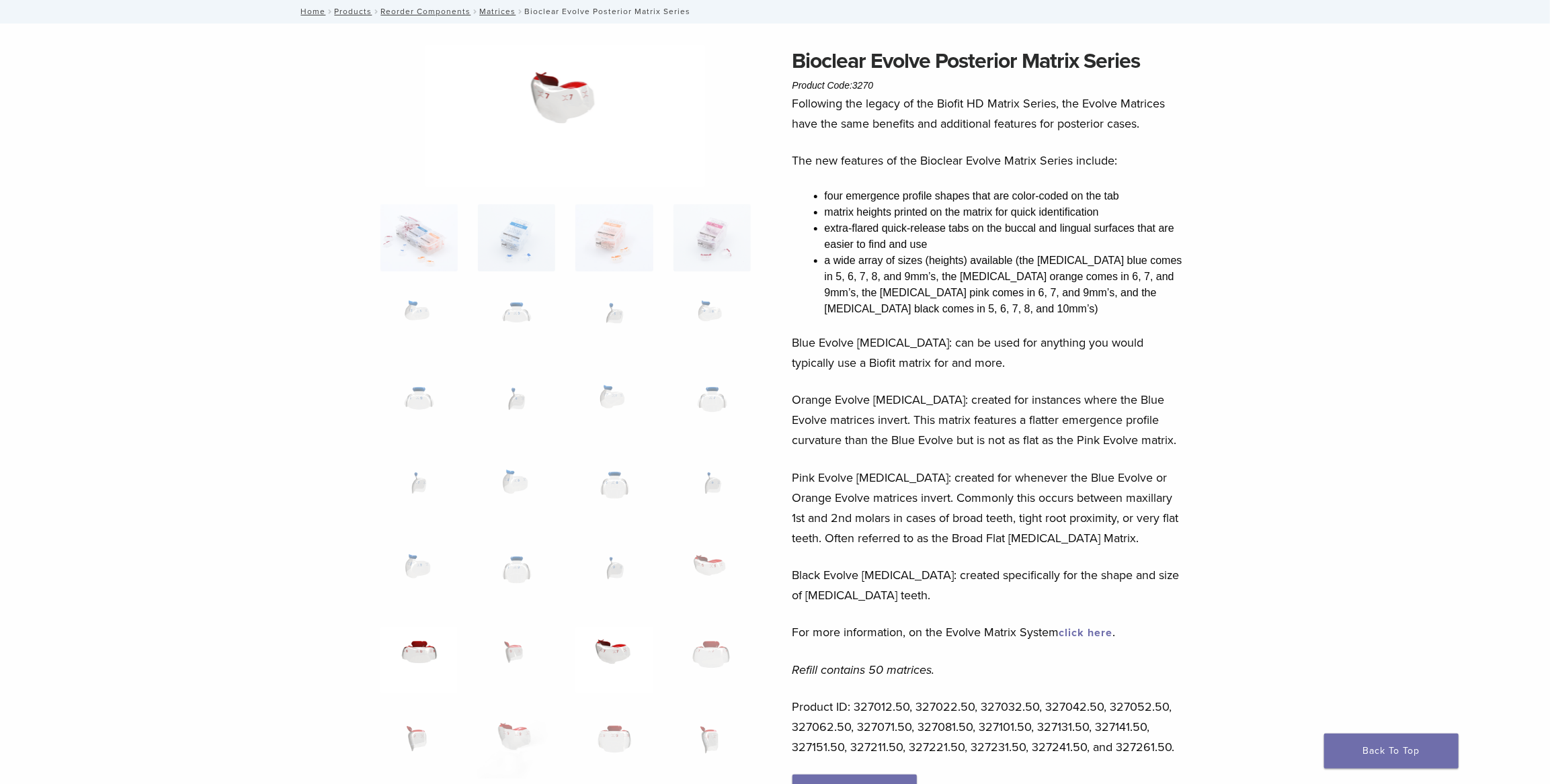
click at [416, 654] on img at bounding box center [419, 660] width 78 height 67
click at [506, 731] on img at bounding box center [516, 744] width 78 height 67
click at [426, 727] on img at bounding box center [419, 744] width 78 height 67
click at [703, 742] on img at bounding box center [712, 744] width 78 height 67
click at [716, 644] on img at bounding box center [712, 660] width 78 height 67
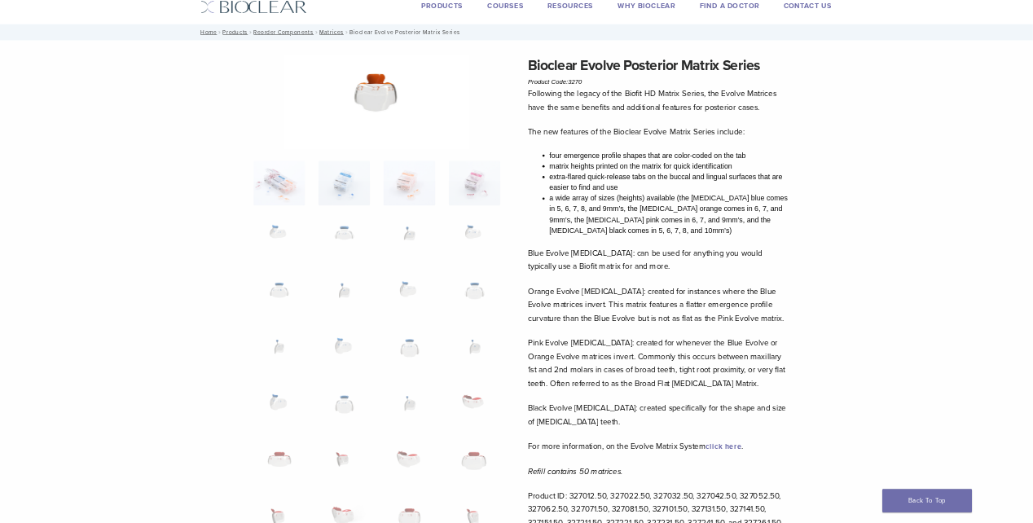
scroll to position [49, 0]
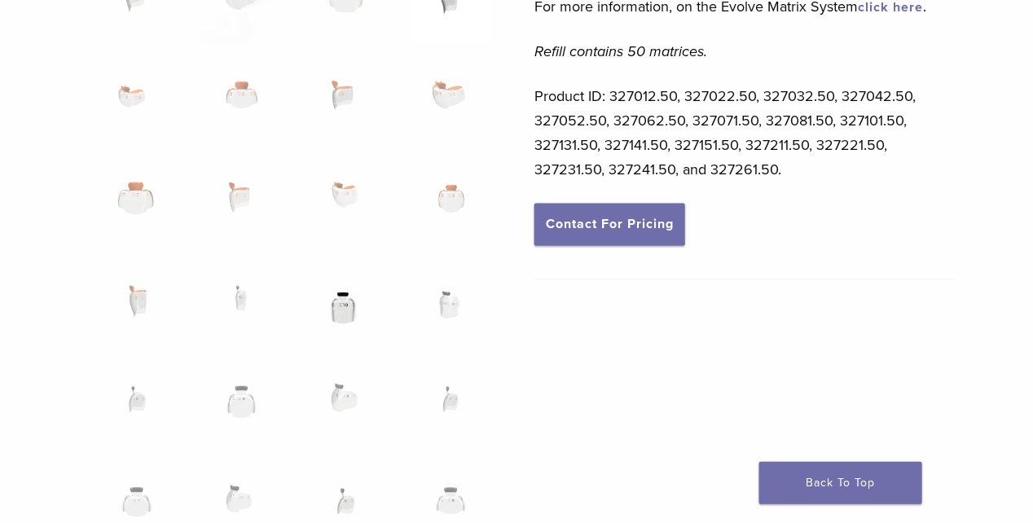
click at [350, 297] on img at bounding box center [346, 308] width 81 height 81
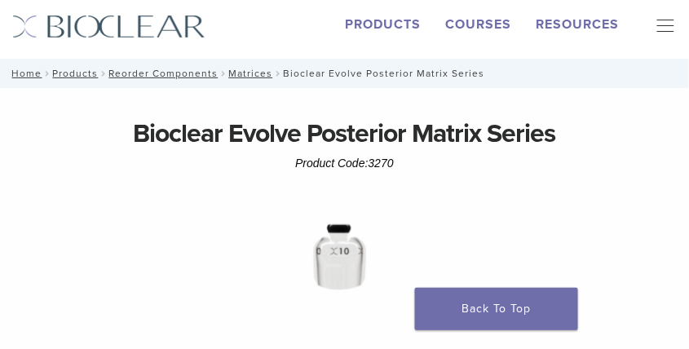
scroll to position [135, 0]
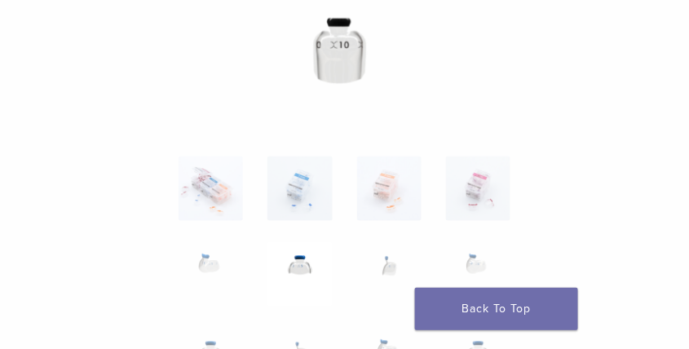
click at [281, 265] on img at bounding box center [299, 274] width 64 height 64
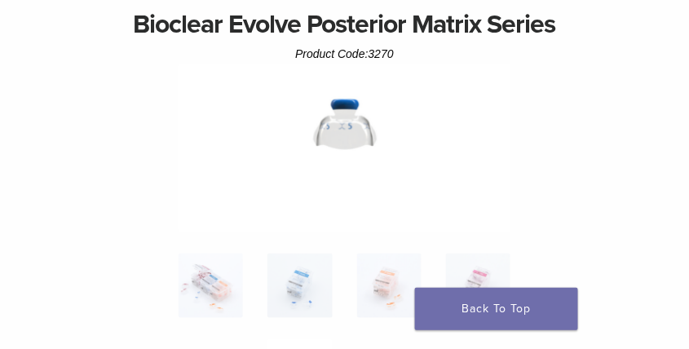
scroll to position [108, 0]
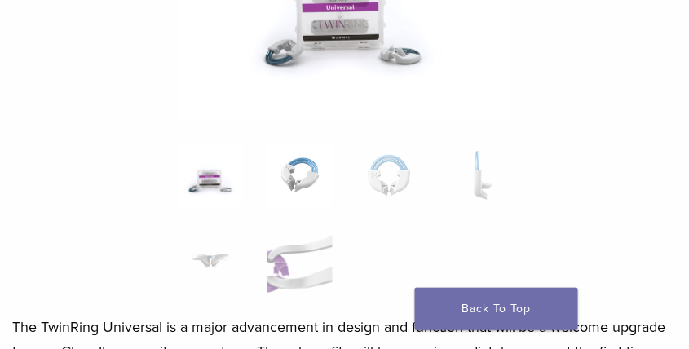
click at [315, 177] on img at bounding box center [299, 175] width 64 height 64
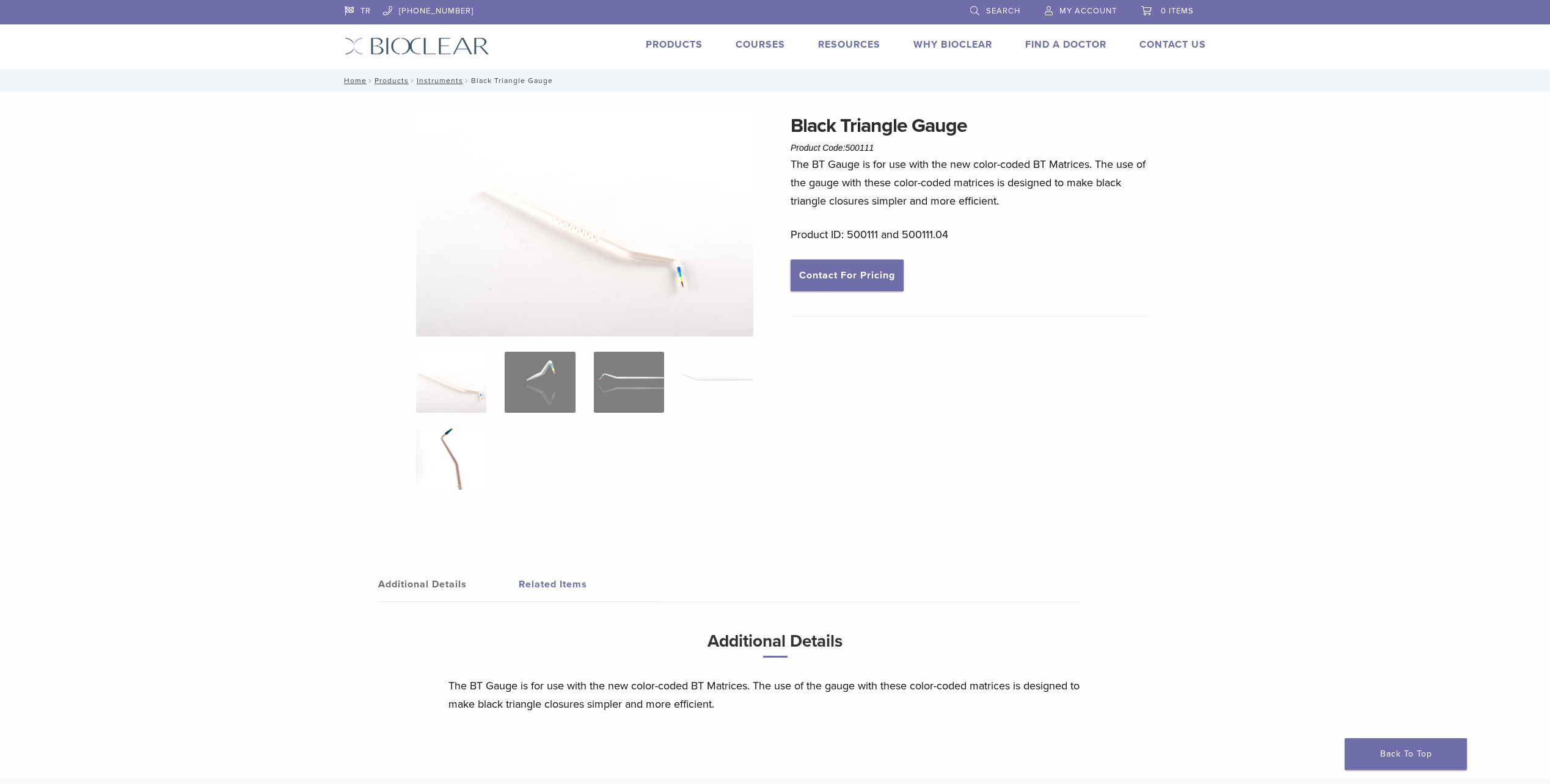
click at [460, 453] on img at bounding box center [451, 459] width 70 height 61
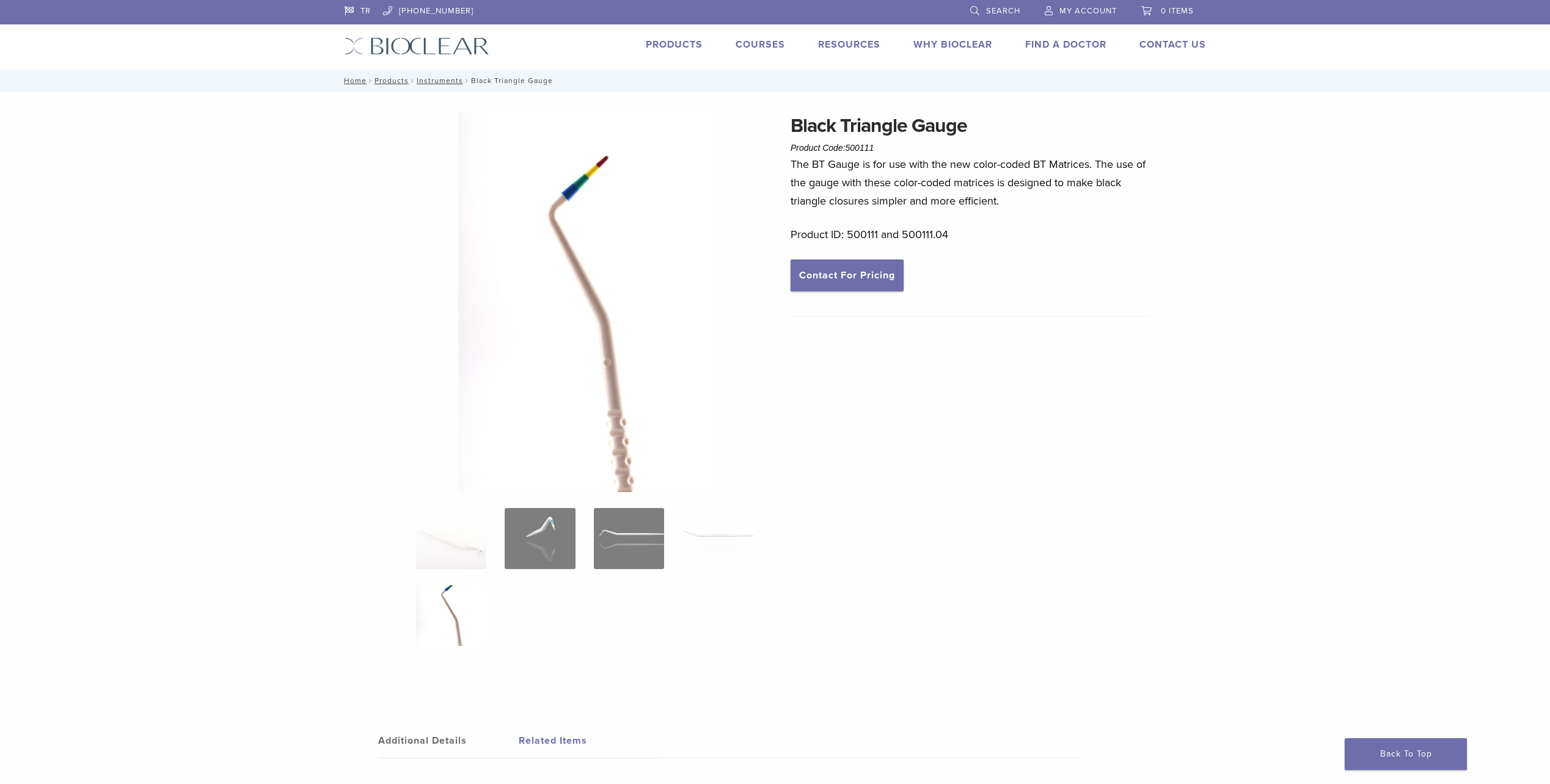
click at [1312, 275] on div "Black Triangle Gauge Product Code: 500111 $ 43.28 – $ 117.60 Price range: $43.2…" at bounding box center [775, 513] width 1550 height 843
drag, startPoint x: 796, startPoint y: 124, endPoint x: 1007, endPoint y: 169, distance: 215.7
click at [982, 137] on div "Black Triangle Gauge Product Code: 500111 $ 43.28 – $ 117.60 Price range: $43.2…" at bounding box center [775, 522] width 880 height 824
copy h1 "Black Triangle Gauge"
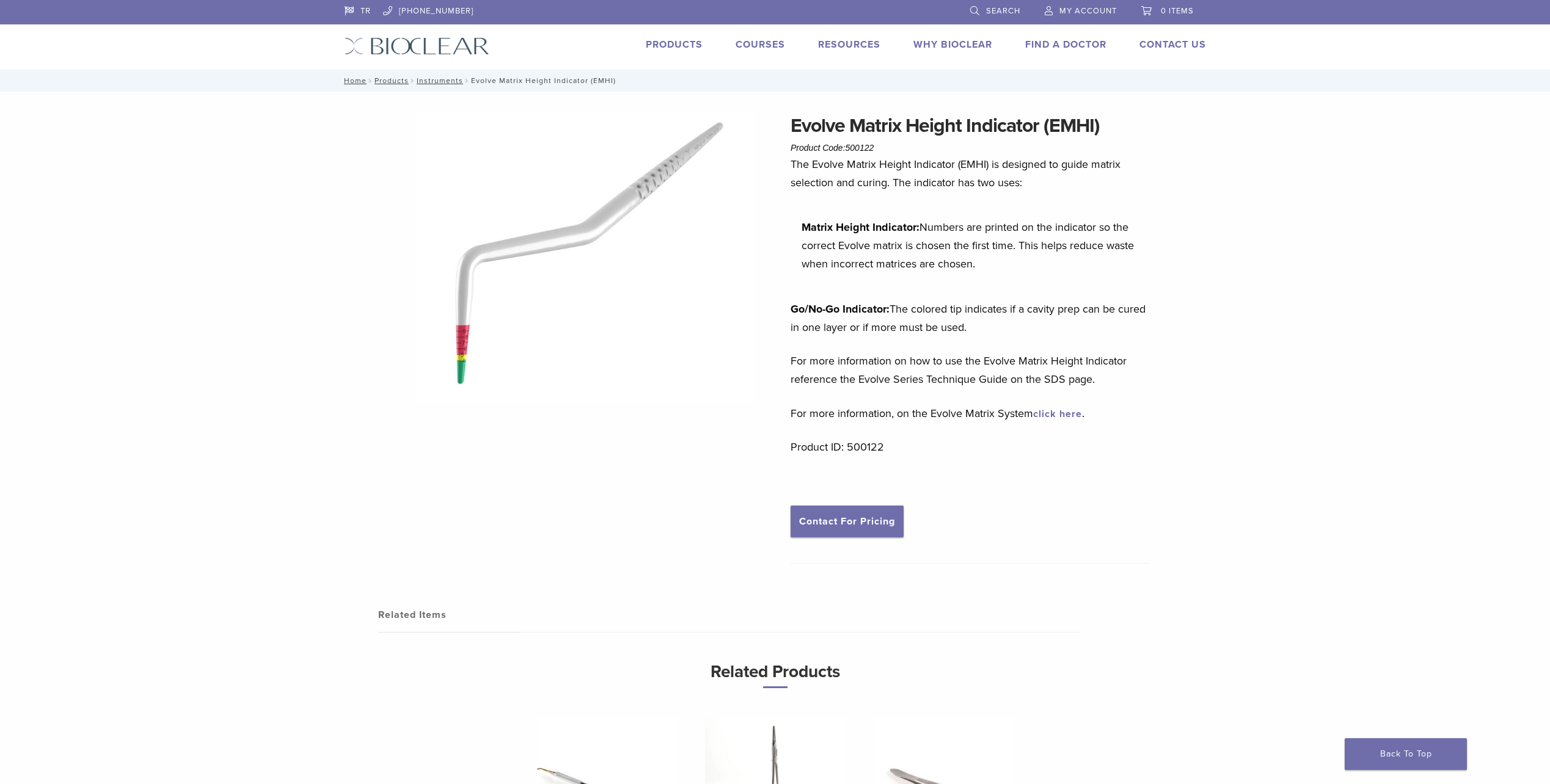
click at [1327, 280] on div "Evolve Matrix Height Indicator (EMHI) Product Code: 500122 $ 51.86 Evolve Matri…" at bounding box center [775, 548] width 1550 height 913
drag, startPoint x: 823, startPoint y: 122, endPoint x: 1038, endPoint y: 133, distance: 215.3
click at [1038, 133] on div "Evolve Matrix Height Indicator (EMHI) Product Code: 500122 $ 51.86 Evolve Matri…" at bounding box center [775, 558] width 880 height 893
copy h1 "Evolve Matrix Height Indicator"
